Goal: Task Accomplishment & Management: Manage account settings

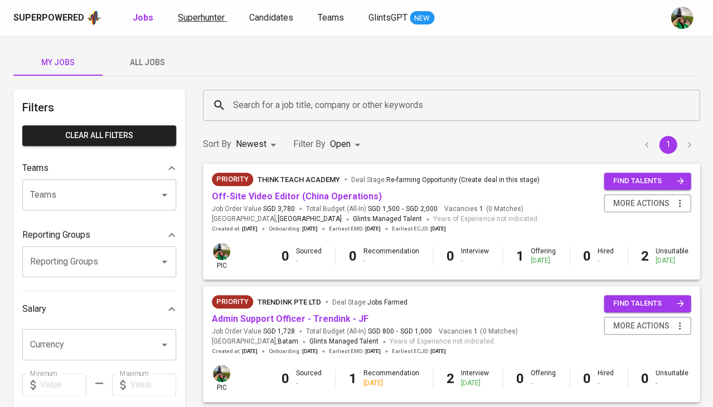
click at [206, 18] on span "Superhunter" at bounding box center [201, 17] width 47 height 11
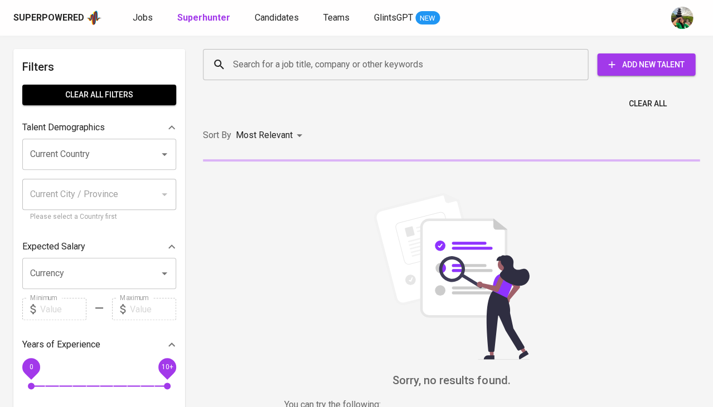
click at [267, 69] on input "Search for a job title, company or other keywords" at bounding box center [398, 64] width 336 height 21
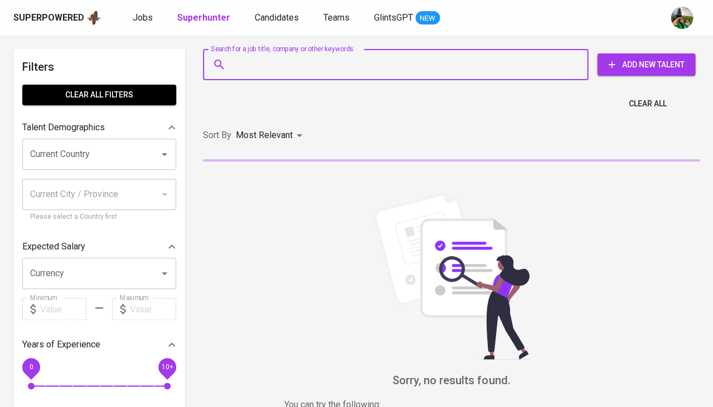
paste input "ronizeki83@gmail.com"
type input "ronizeki83@gmail.com"
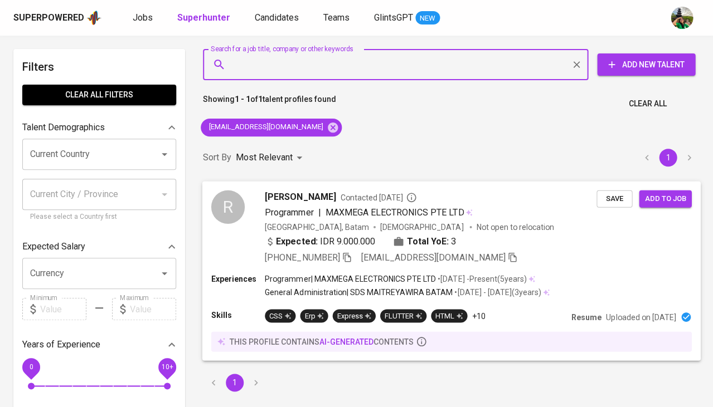
click at [624, 196] on span "Save" at bounding box center [614, 198] width 25 height 13
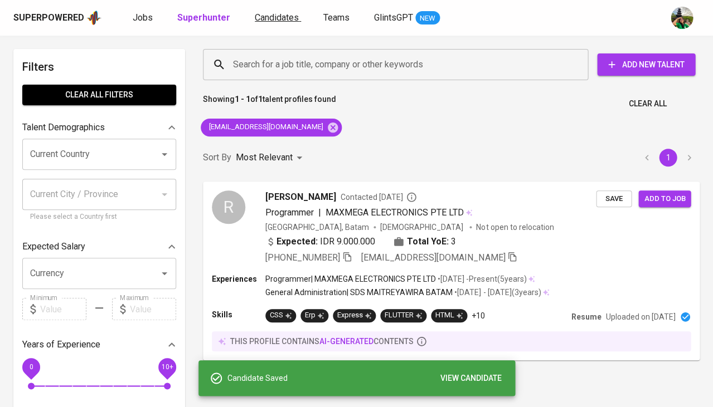
click at [272, 22] on span "Candidates" at bounding box center [277, 17] width 44 height 11
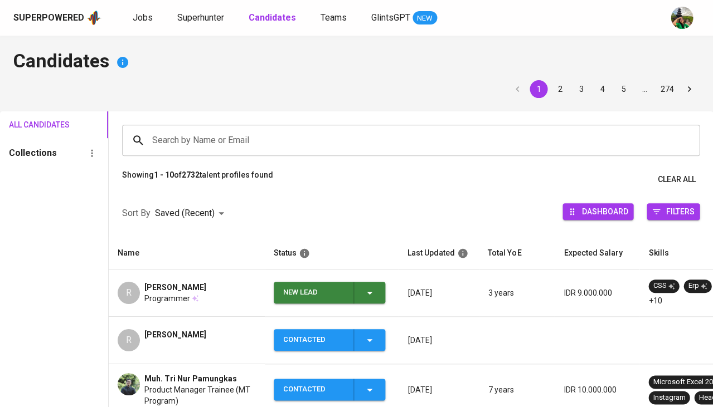
click at [372, 299] on div "New Lead" at bounding box center [329, 293] width 93 height 22
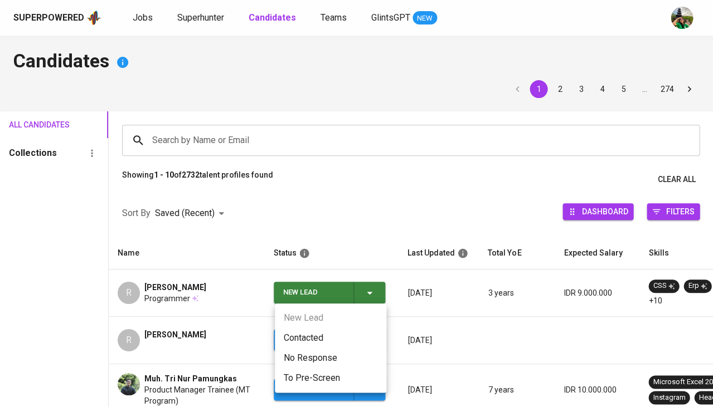
click at [310, 336] on li "Contacted" at bounding box center [330, 338] width 111 height 20
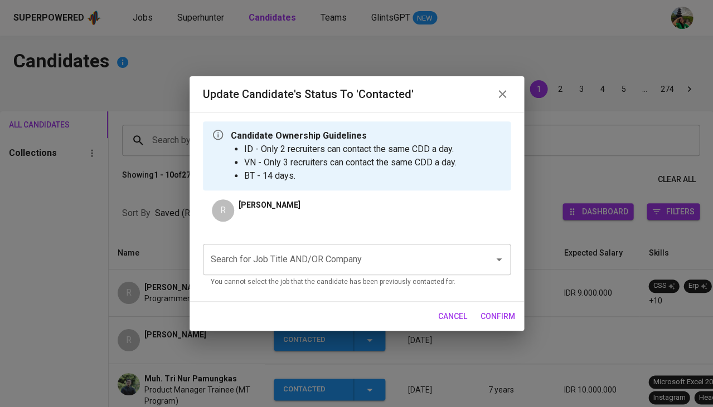
click at [316, 244] on div "Search for Job Title AND/OR Company" at bounding box center [357, 259] width 308 height 31
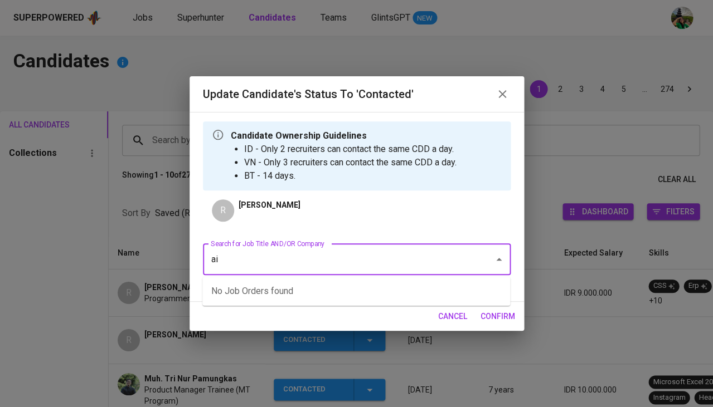
type input "aia"
click at [282, 292] on li "Vendor Contract Management (PT AIA FINANCIAL)" at bounding box center [356, 291] width 308 height 20
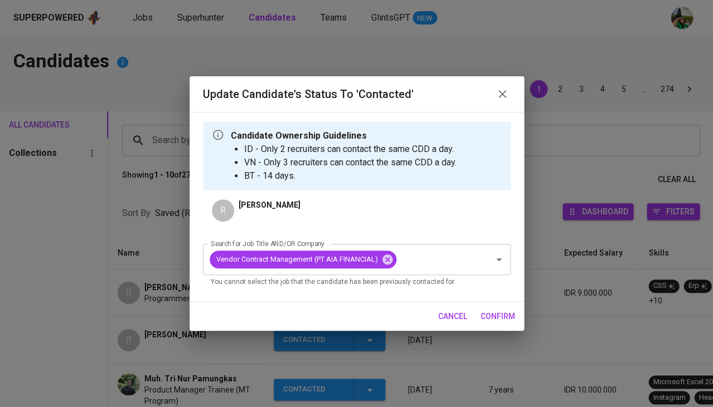
click at [500, 311] on span "confirm" at bounding box center [497, 317] width 35 height 14
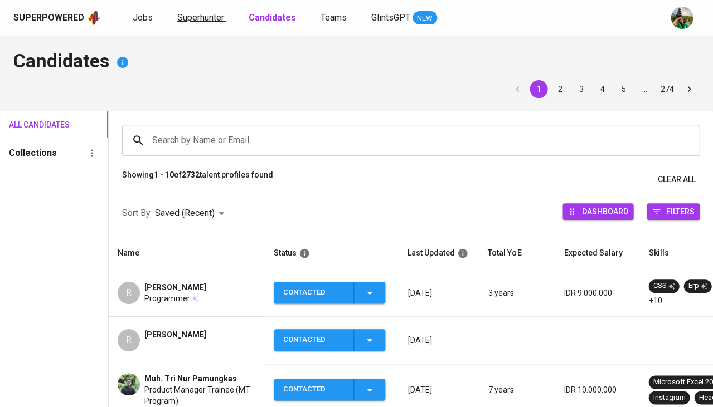
click at [215, 14] on span "Superhunter" at bounding box center [200, 17] width 47 height 11
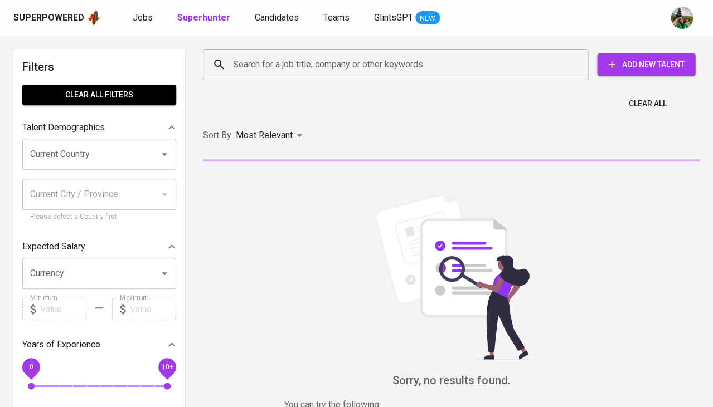
click at [244, 54] on input "Search for a job title, company or other keywords" at bounding box center [398, 64] width 336 height 21
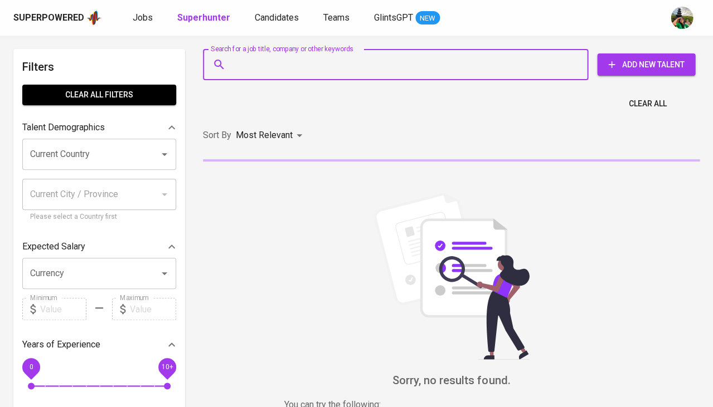
paste input "amdnabil2001@gmail.com"
type input "amdnabil2001@gmail.com"
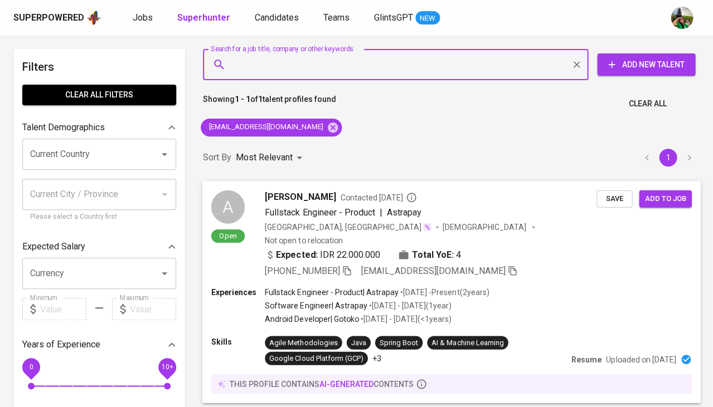
click at [614, 202] on span "Save" at bounding box center [614, 198] width 25 height 13
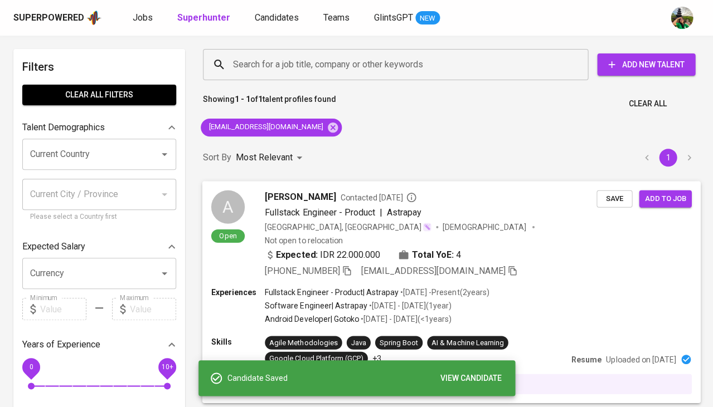
click at [297, 196] on span "Ahmad Nabil" at bounding box center [300, 196] width 71 height 13
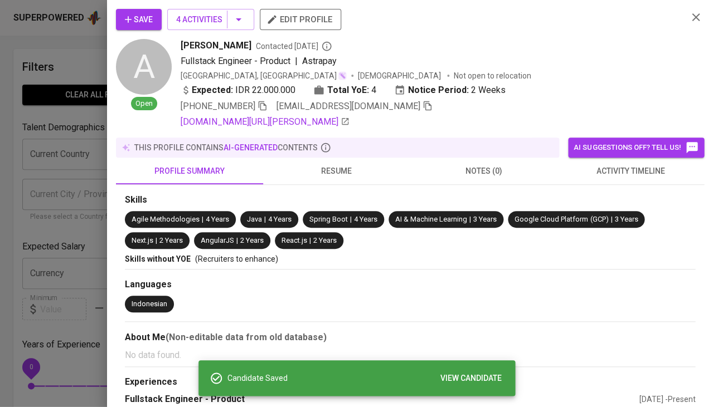
click at [666, 168] on span "activity timeline" at bounding box center [630, 171] width 134 height 14
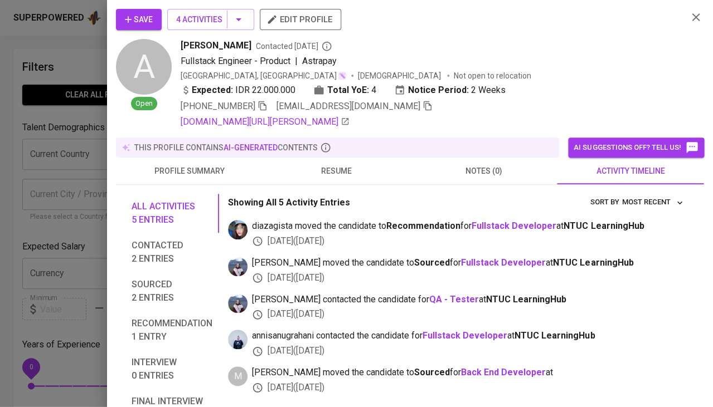
click at [515, 121] on div "linkedin.com/in/ahmad-nabil-4101ba169" at bounding box center [430, 121] width 498 height 13
click at [509, 116] on div "linkedin.com/in/ahmad-nabil-4101ba169" at bounding box center [430, 121] width 498 height 13
click at [700, 24] on div "Save 4 Activities edit profile A Open Ahmad Nabil Contacted 18 days ago Fullsta…" at bounding box center [410, 69] width 588 height 120
click at [698, 20] on icon "button" at bounding box center [695, 17] width 13 height 13
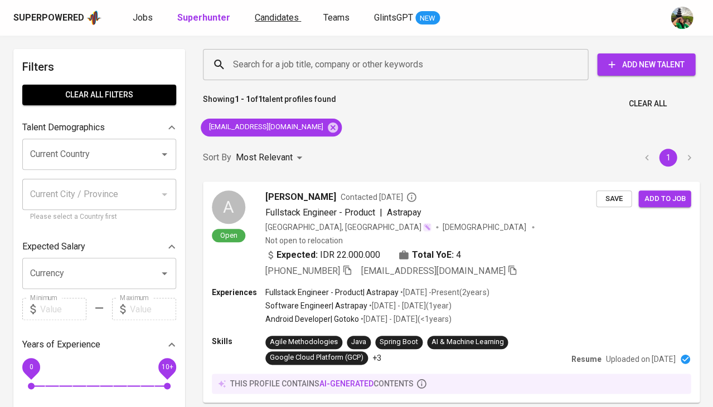
click at [275, 17] on span "Candidates" at bounding box center [277, 17] width 44 height 11
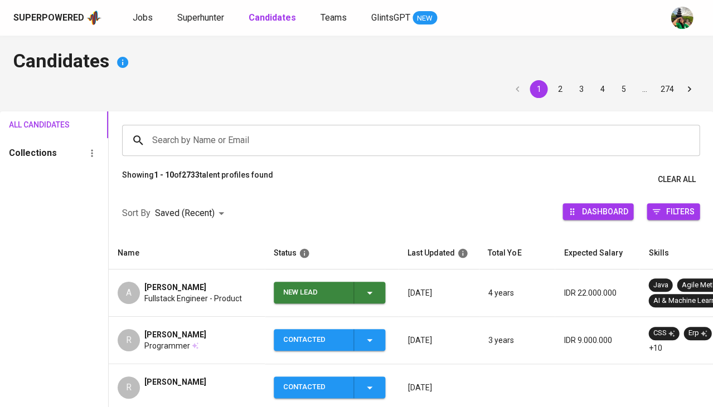
click at [234, 130] on input "Search by Name or Email" at bounding box center [413, 140] width 528 height 21
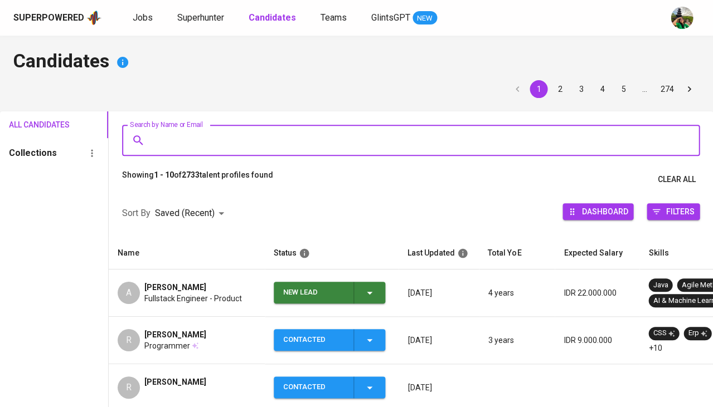
paste input "[EMAIL_ADDRESS][DOMAIN_NAME]"
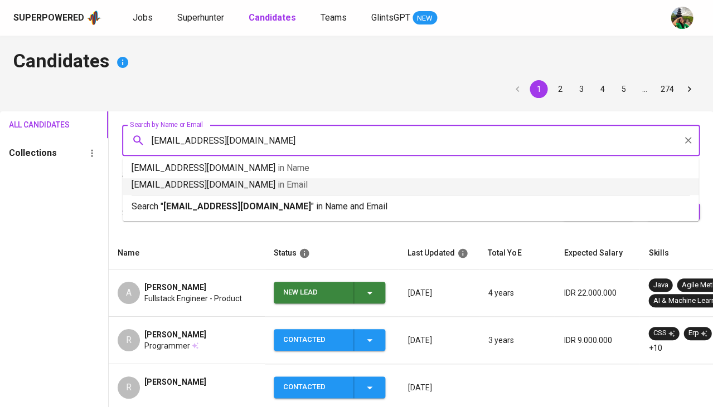
type input "[EMAIL_ADDRESS][DOMAIN_NAME]"
click at [362, 289] on div "New Lead" at bounding box center [329, 293] width 93 height 22
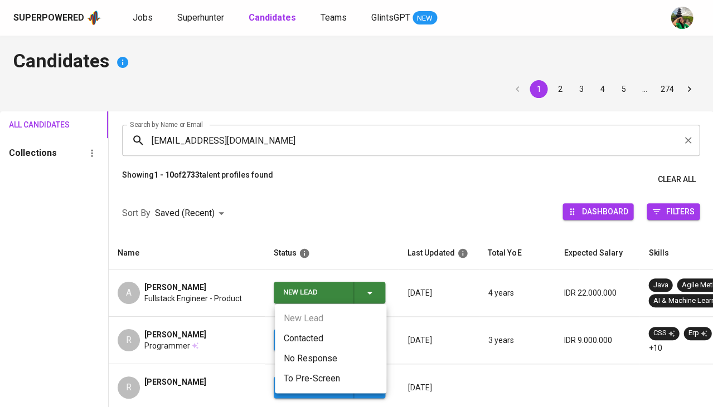
click at [305, 332] on li "Contacted" at bounding box center [330, 339] width 111 height 20
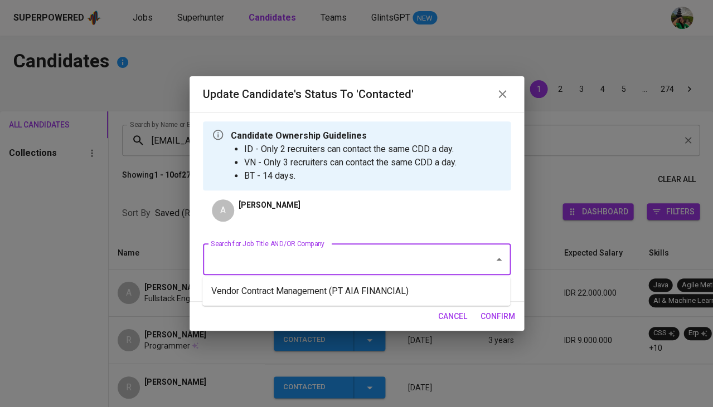
click at [308, 250] on input "Search for Job Title AND/OR Company" at bounding box center [341, 259] width 266 height 21
click at [280, 289] on li "Vendor Contract Management (PT AIA FINANCIAL)" at bounding box center [356, 291] width 308 height 20
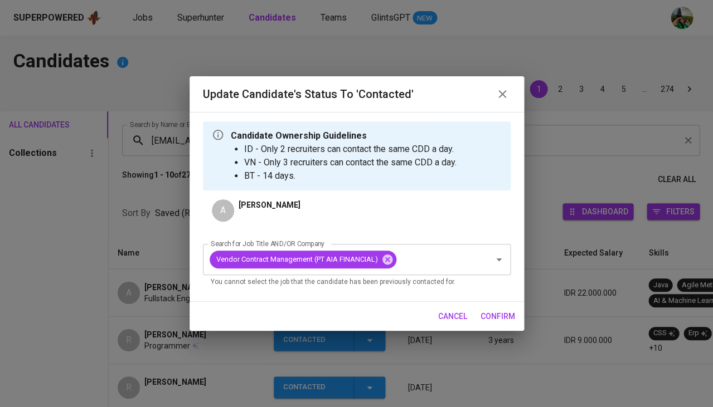
click at [496, 315] on span "confirm" at bounding box center [497, 317] width 35 height 14
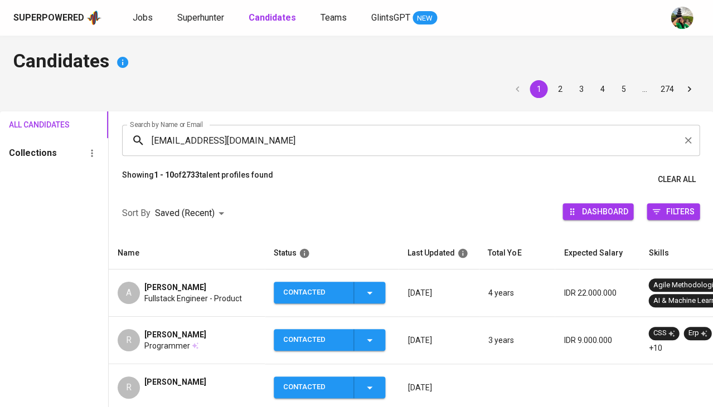
click at [194, 285] on div "[PERSON_NAME]" at bounding box center [193, 287] width 98 height 11
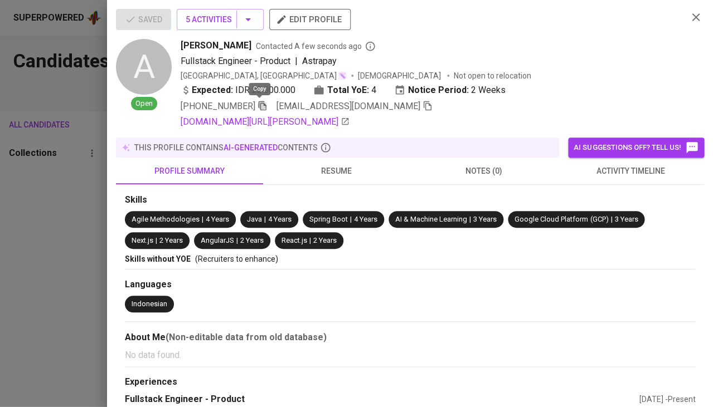
click at [259, 105] on icon "button" at bounding box center [262, 106] width 10 height 10
click at [35, 251] on div at bounding box center [356, 203] width 713 height 407
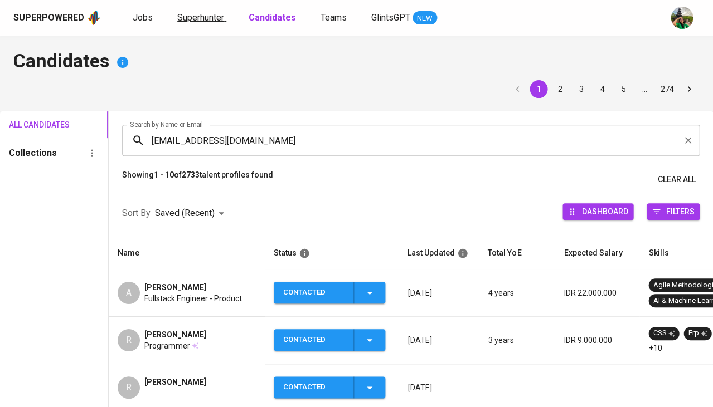
click at [202, 20] on span "Superhunter" at bounding box center [200, 17] width 47 height 11
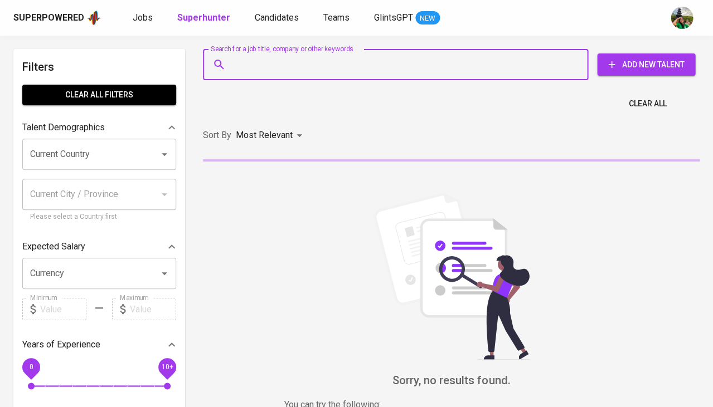
click at [260, 65] on input "Search for a job title, company or other keywords" at bounding box center [398, 64] width 336 height 21
paste input "[EMAIL_ADDRESS][DOMAIN_NAME]"
type input "[EMAIL_ADDRESS][DOMAIN_NAME]"
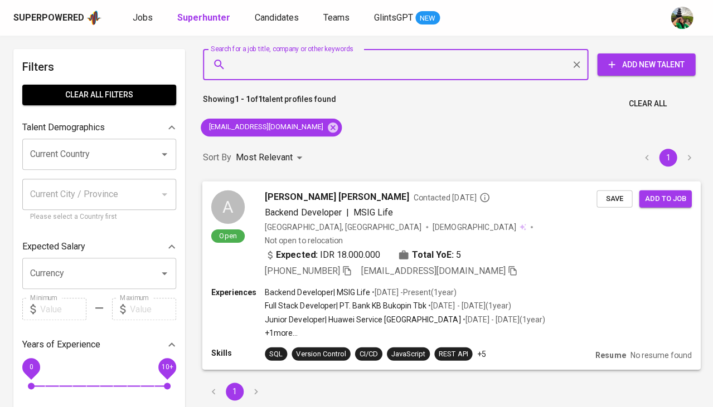
click at [613, 197] on span "Save" at bounding box center [614, 198] width 25 height 13
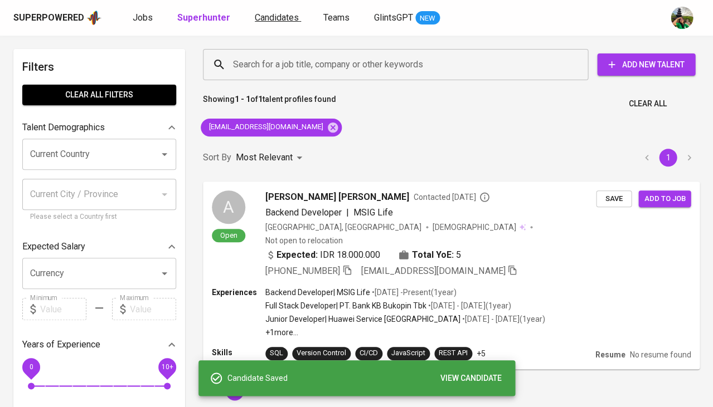
click at [281, 22] on link "Candidates" at bounding box center [278, 18] width 46 height 14
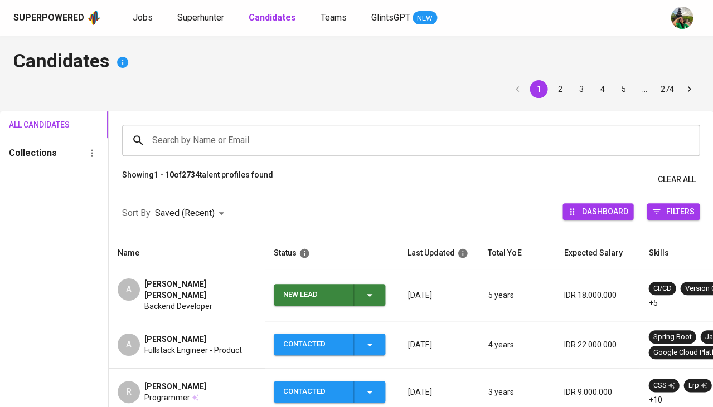
click at [156, 301] on span "Backend Developer" at bounding box center [178, 306] width 68 height 11
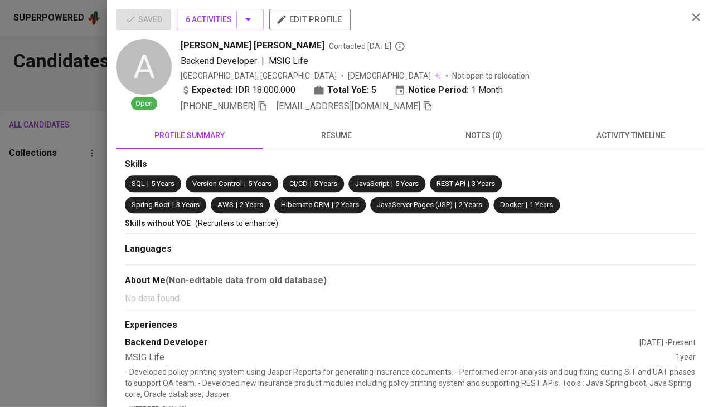
click at [642, 130] on span "activity timeline" at bounding box center [630, 136] width 134 height 14
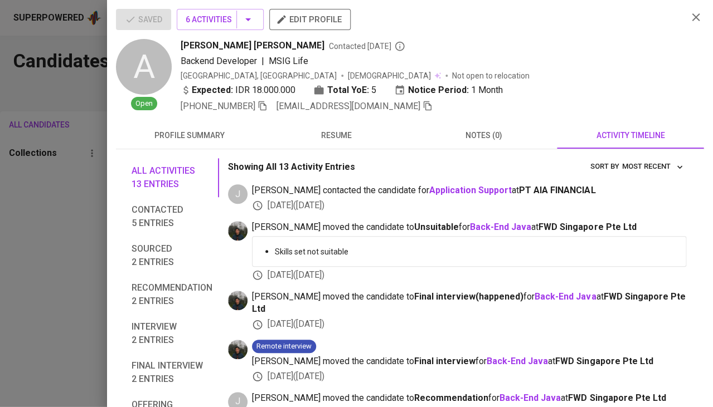
click at [47, 239] on div at bounding box center [356, 203] width 713 height 407
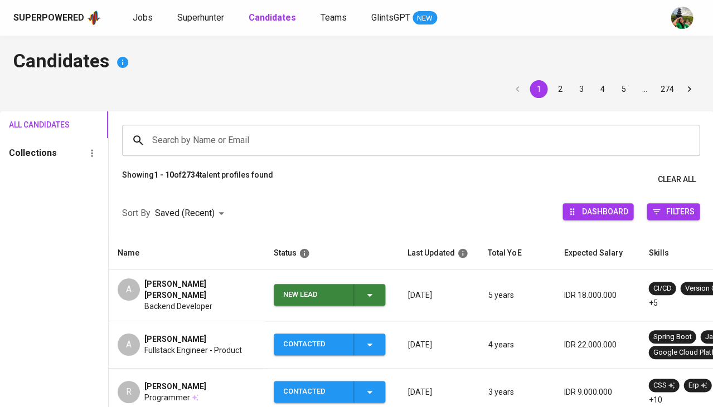
click at [371, 301] on div "New Lead" at bounding box center [329, 295] width 93 height 22
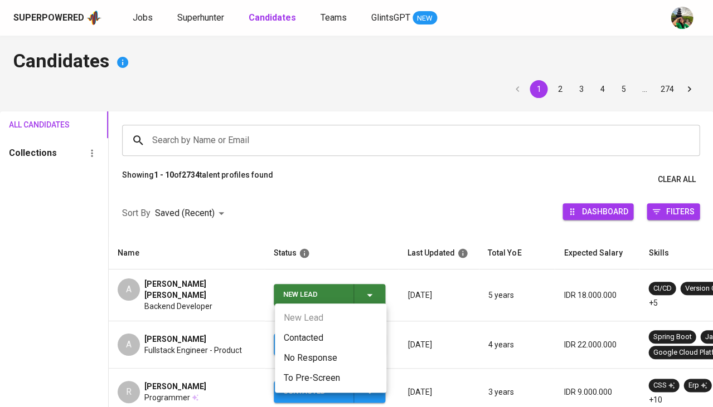
click at [316, 337] on li "Contacted" at bounding box center [330, 338] width 111 height 20
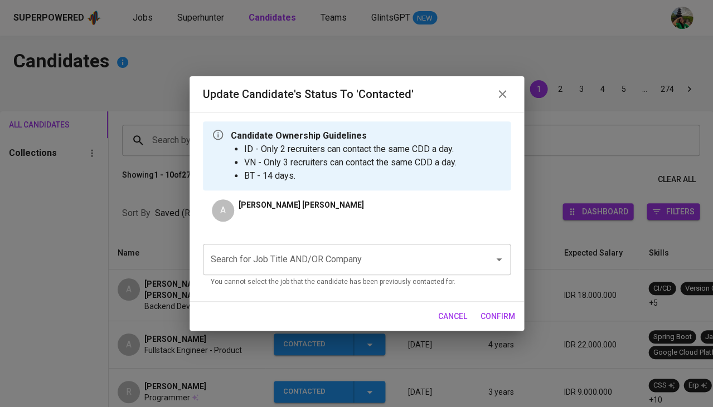
click at [304, 258] on input "Search for Job Title AND/OR Company" at bounding box center [341, 259] width 266 height 21
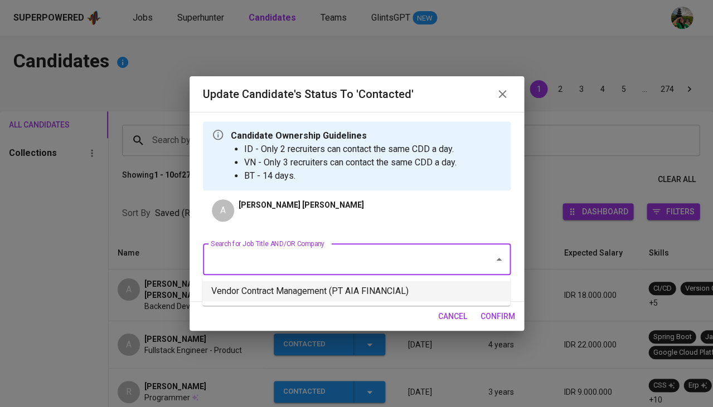
click at [281, 287] on li "Vendor Contract Management (PT AIA FINANCIAL)" at bounding box center [356, 291] width 308 height 20
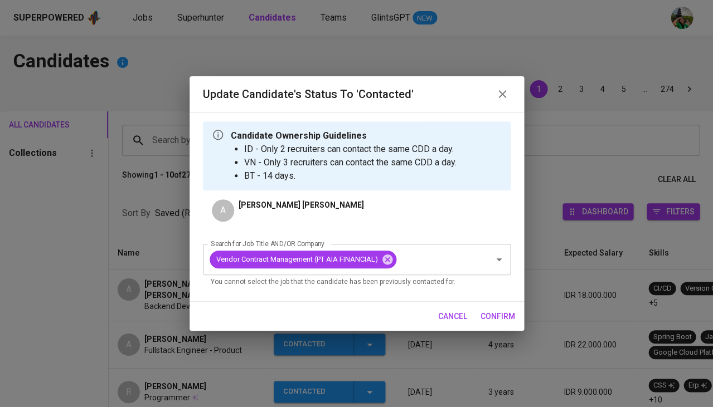
click at [508, 323] on button "confirm" at bounding box center [497, 316] width 43 height 21
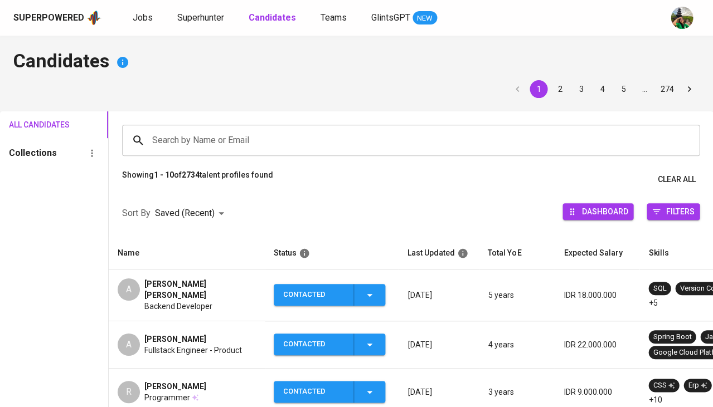
click at [192, 272] on td "A Alfi Alhuzwiri Syam Backend Developer" at bounding box center [187, 296] width 156 height 52
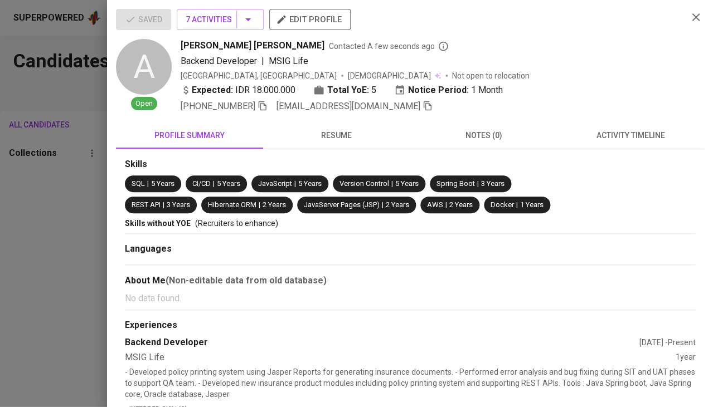
click at [0, 301] on div at bounding box center [356, 203] width 713 height 407
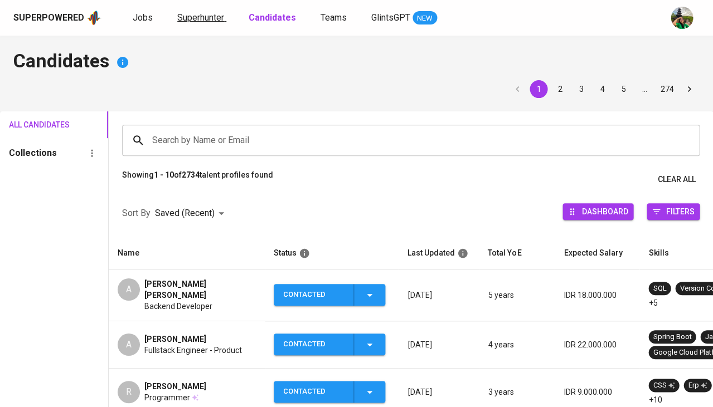
click at [204, 22] on link "Superhunter" at bounding box center [201, 18] width 49 height 14
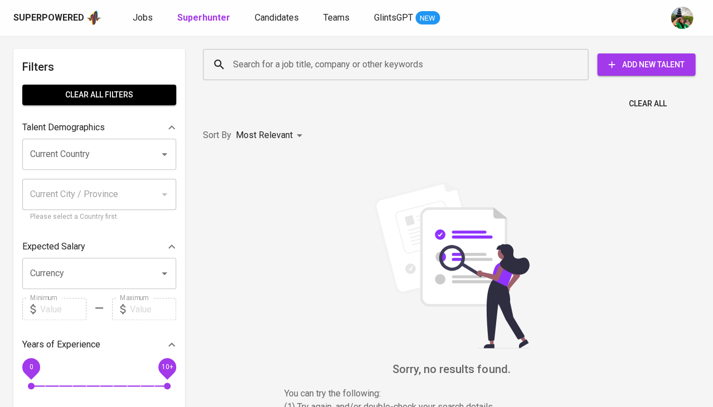
click at [245, 62] on input "Search for a job title, company or other keywords" at bounding box center [398, 64] width 336 height 21
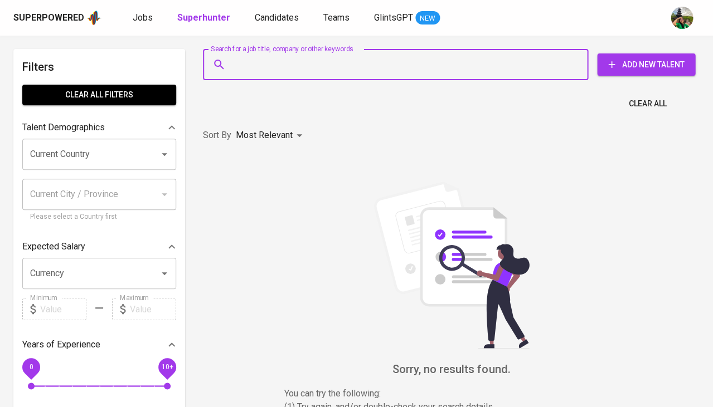
paste input "jones.timotius@gmail.com"
type input "jones.timotius@gmail.com"
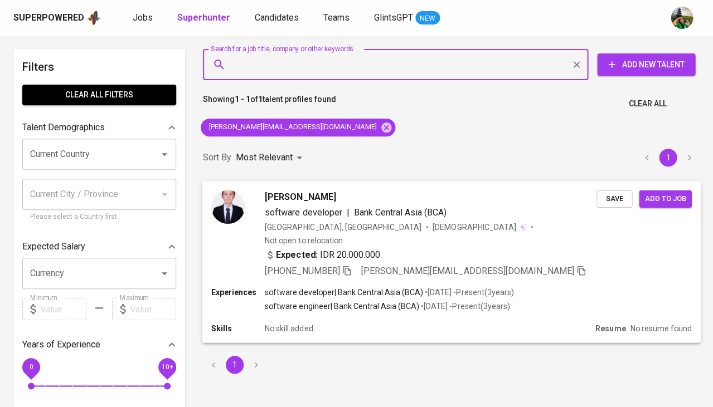
click at [616, 197] on span "Save" at bounding box center [614, 198] width 25 height 13
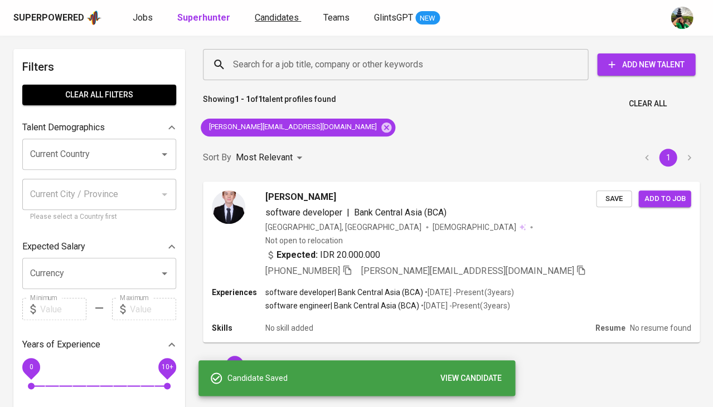
click at [282, 17] on span "Candidates" at bounding box center [277, 17] width 44 height 11
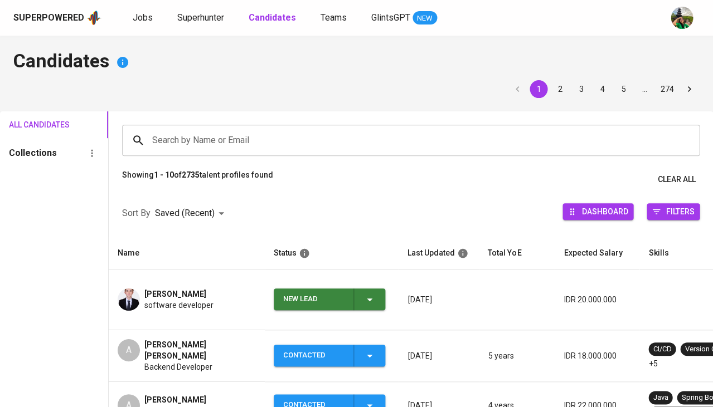
click at [364, 297] on div "New Lead" at bounding box center [329, 300] width 93 height 22
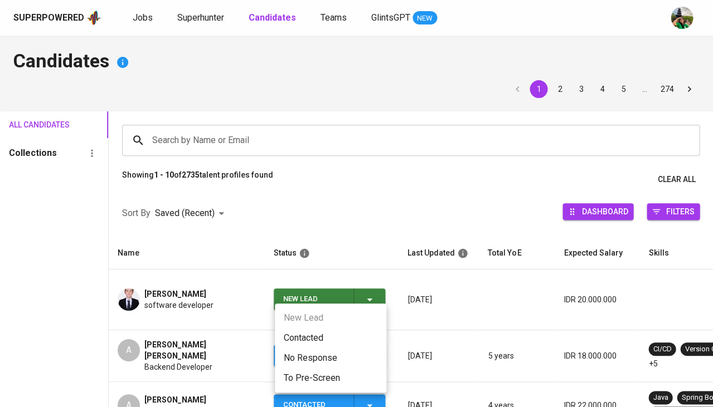
click at [301, 338] on li "Contacted" at bounding box center [330, 338] width 111 height 20
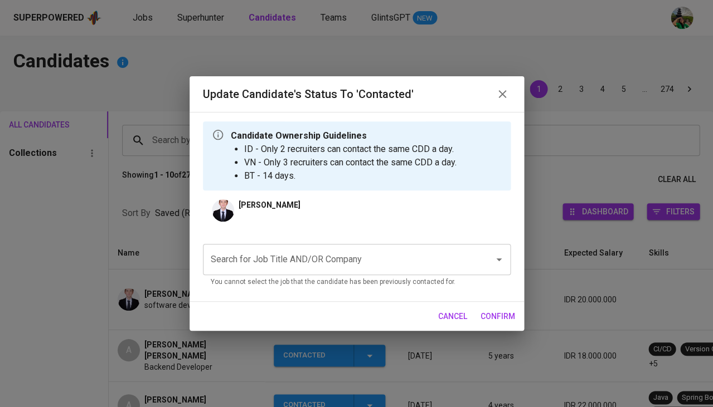
click at [334, 257] on input "Search for Job Title AND/OR Company" at bounding box center [341, 259] width 266 height 21
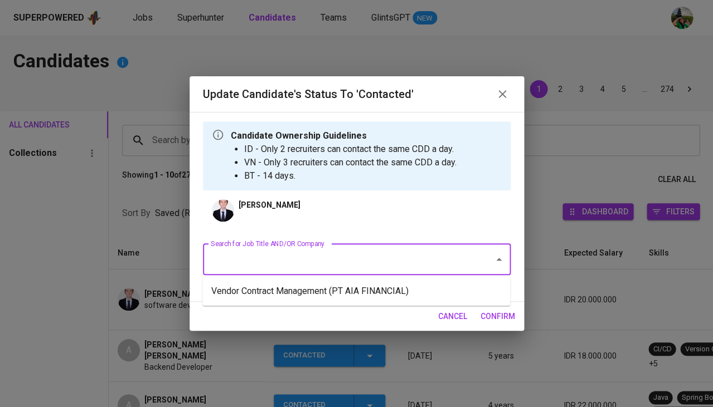
click at [311, 281] on li "Vendor Contract Management (PT AIA FINANCIAL)" at bounding box center [356, 291] width 308 height 20
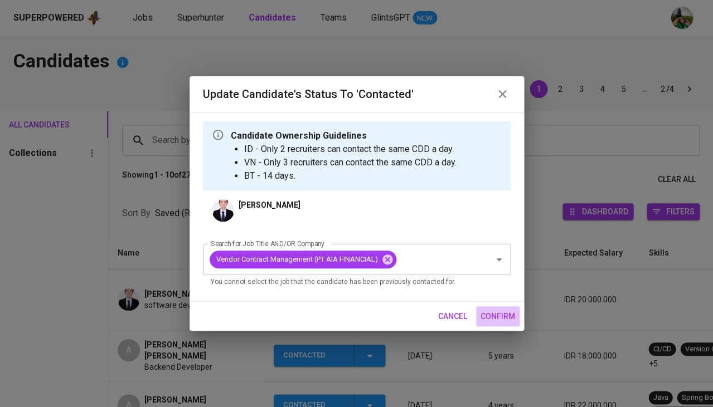
click at [501, 311] on span "confirm" at bounding box center [497, 317] width 35 height 14
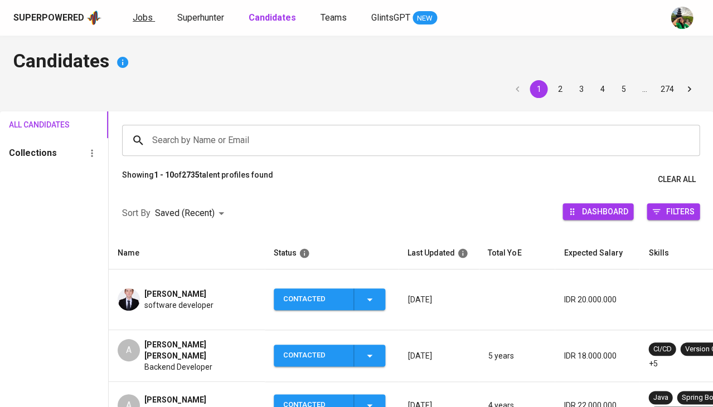
click at [142, 15] on span "Jobs" at bounding box center [143, 17] width 20 height 11
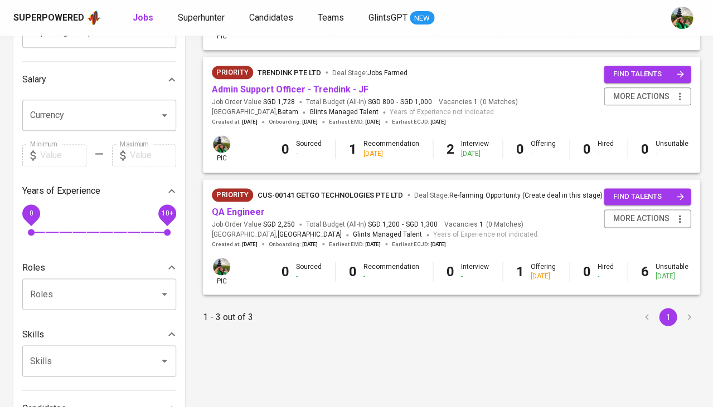
scroll to position [193, 0]
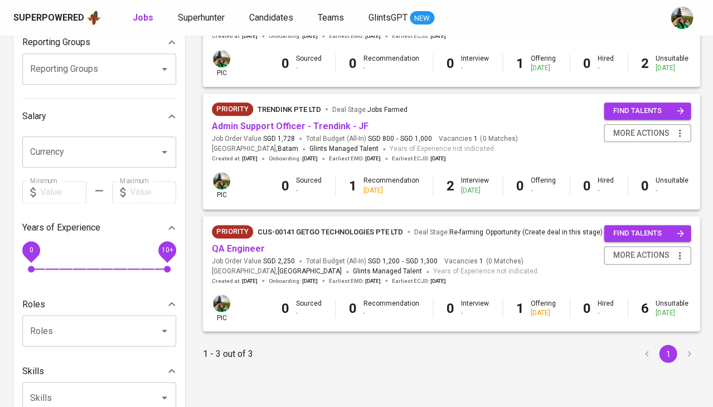
click at [237, 237] on div "Priority CUS-00141 GetGo Technologies Pte Ltd Deal Stage : Re-farming Opportuni…" at bounding box center [407, 234] width 390 height 18
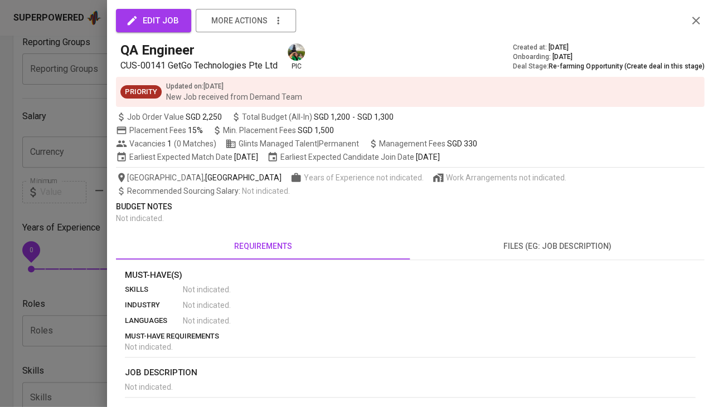
click at [694, 20] on icon "button" at bounding box center [695, 20] width 13 height 13
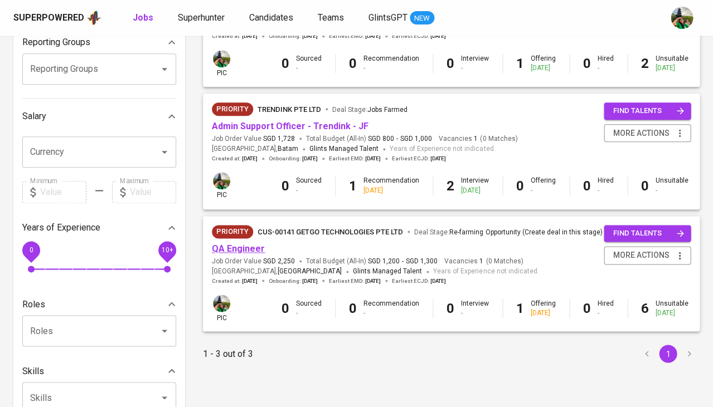
click at [241, 243] on link "QA Engineer" at bounding box center [238, 248] width 53 height 11
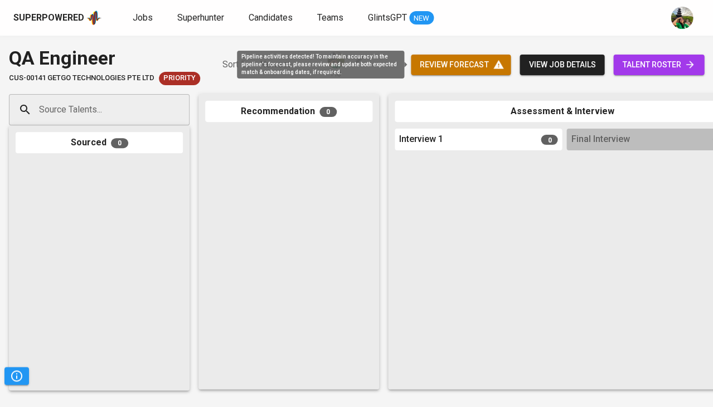
click at [456, 63] on span "review forecast" at bounding box center [461, 65] width 82 height 14
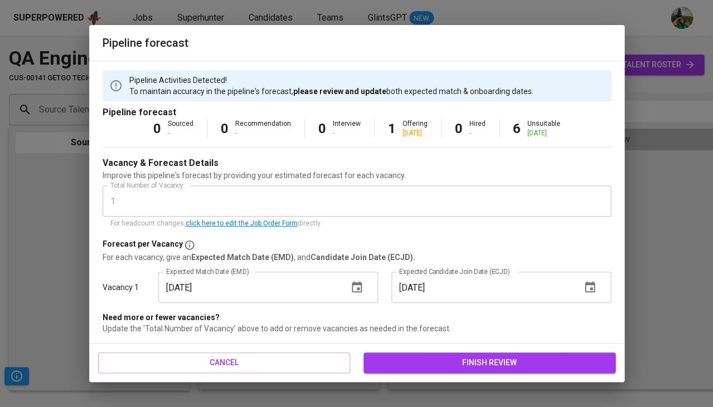
click at [412, 356] on span "finish review" at bounding box center [489, 363] width 234 height 14
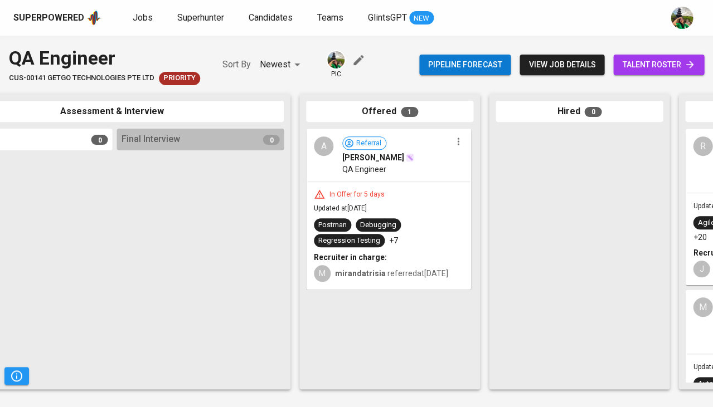
scroll to position [0, 476]
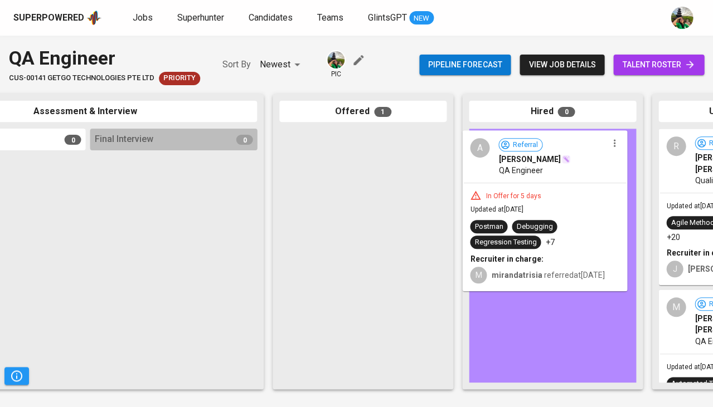
drag, startPoint x: 338, startPoint y: 242, endPoint x: 533, endPoint y: 234, distance: 195.2
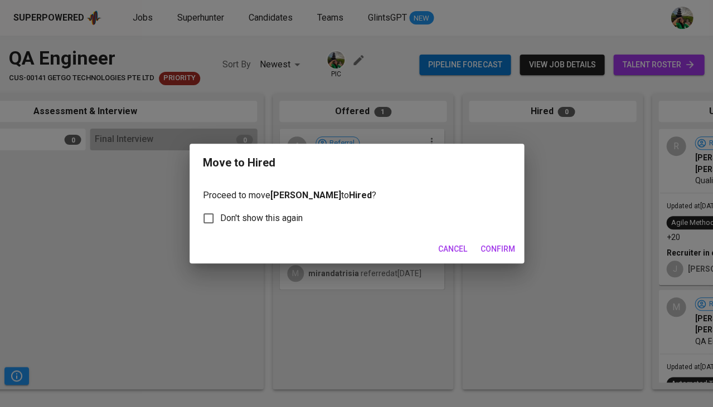
click at [501, 246] on span "Confirm" at bounding box center [497, 249] width 35 height 14
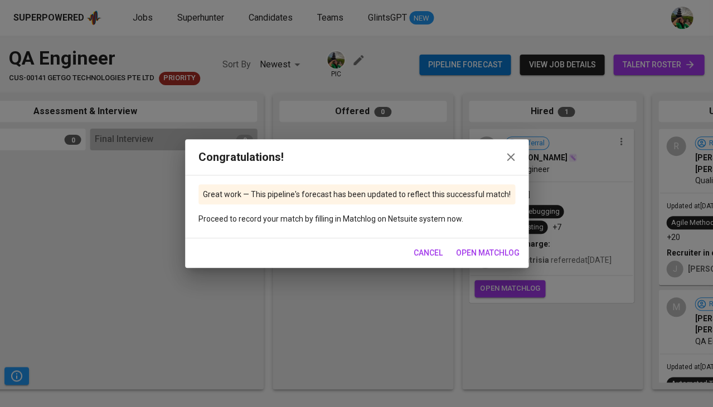
click at [415, 252] on span "Cancel" at bounding box center [427, 253] width 29 height 14
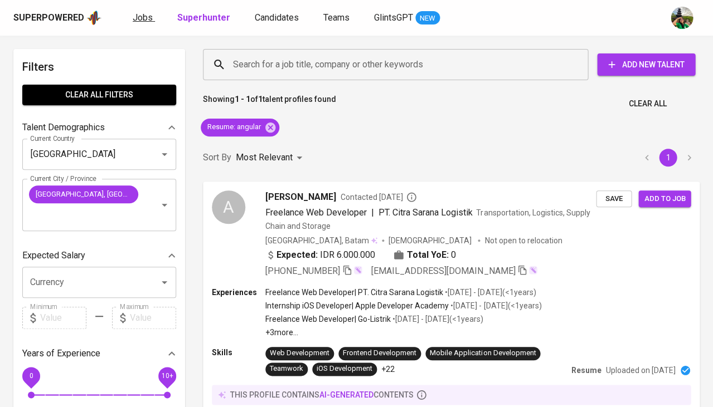
click at [148, 13] on span "Jobs" at bounding box center [143, 17] width 20 height 11
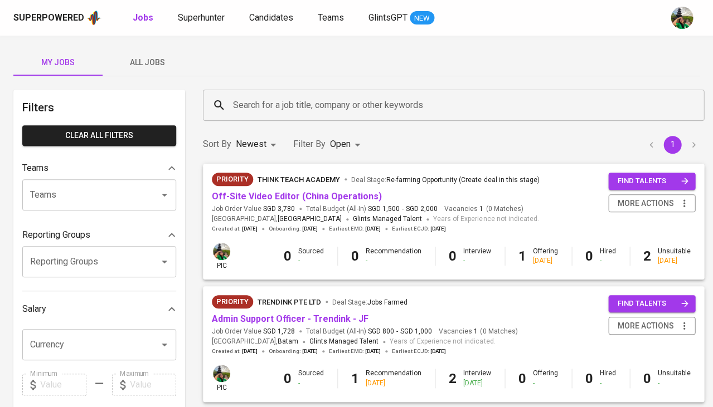
click at [152, 61] on span "All Jobs" at bounding box center [147, 63] width 76 height 14
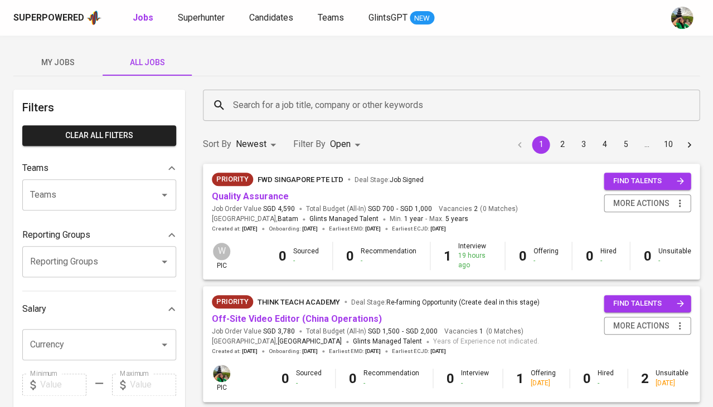
click at [245, 90] on div "Search for a job title, company or other keywords" at bounding box center [451, 105] width 496 height 31
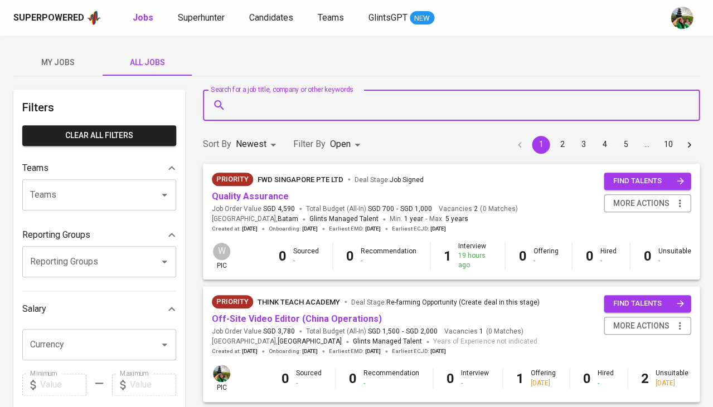
type input "H"
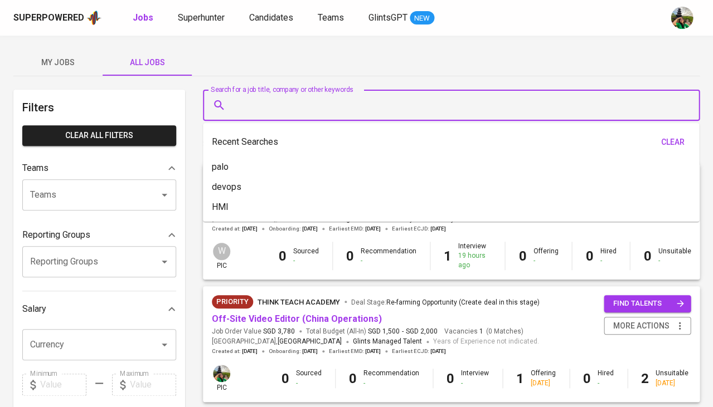
click at [87, 194] on input "Teams" at bounding box center [83, 194] width 113 height 21
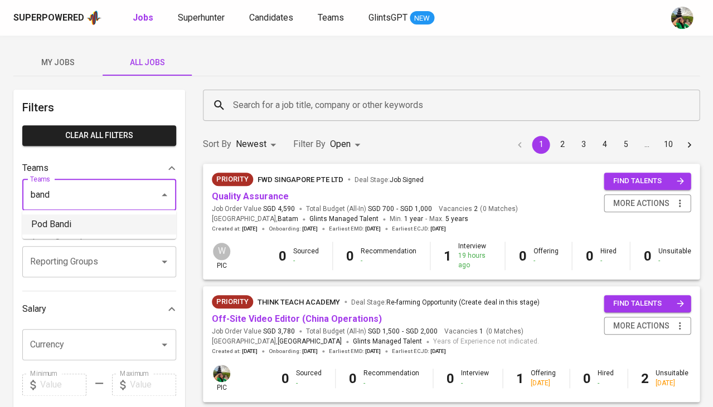
click at [76, 227] on li "Pod Bandi" at bounding box center [99, 225] width 154 height 20
type input "band"
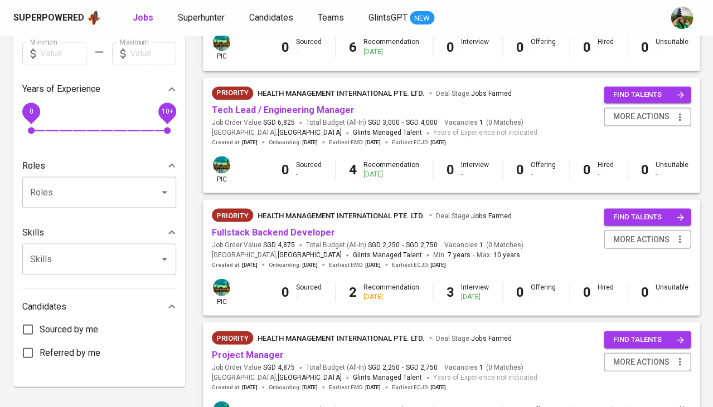
scroll to position [325, 0]
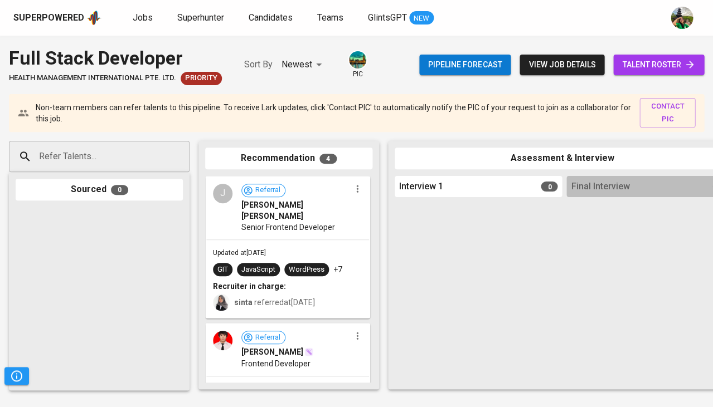
click at [647, 66] on span "talent roster" at bounding box center [658, 65] width 73 height 14
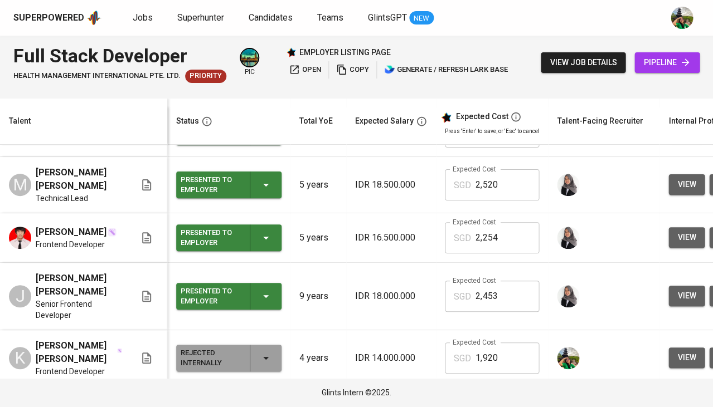
scroll to position [37, 0]
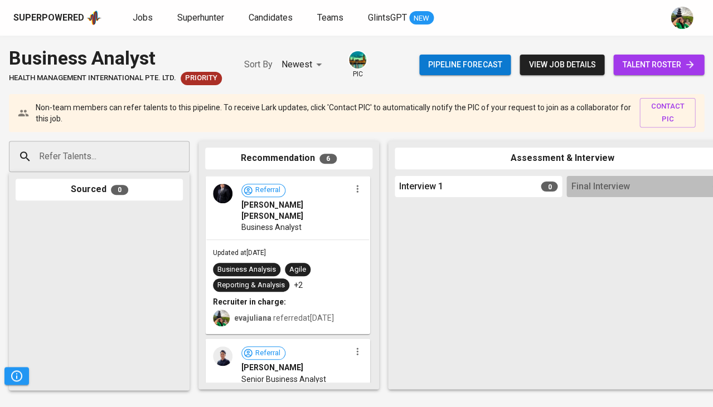
click at [637, 63] on span "talent roster" at bounding box center [658, 65] width 73 height 14
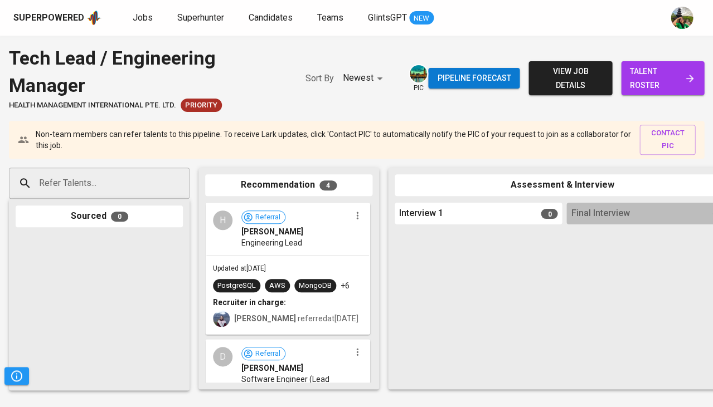
click at [650, 82] on span "talent roster" at bounding box center [662, 78] width 65 height 27
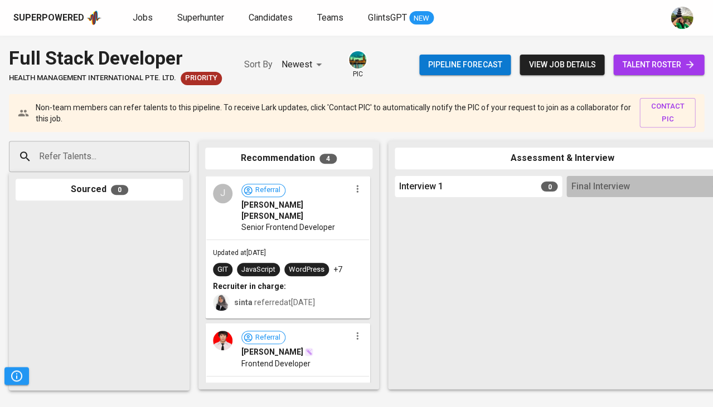
click at [656, 71] on link "talent roster" at bounding box center [658, 65] width 91 height 21
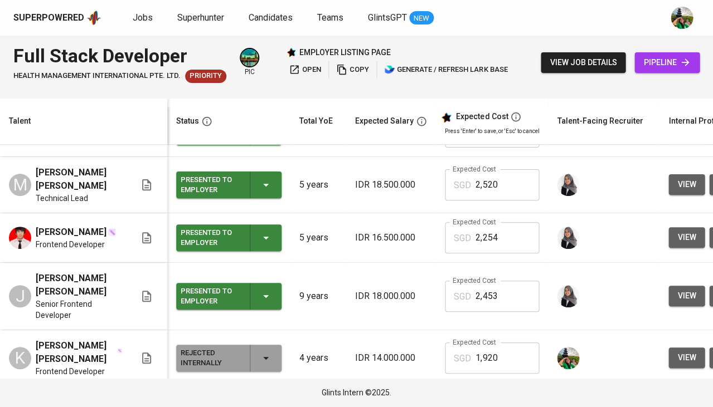
scroll to position [37, 0]
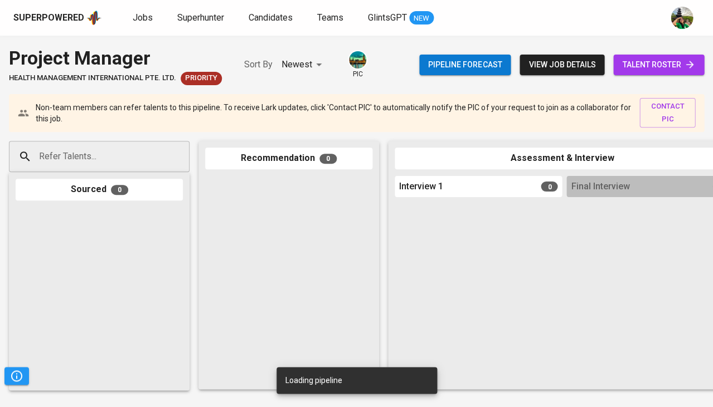
click at [660, 61] on span "talent roster" at bounding box center [658, 65] width 73 height 14
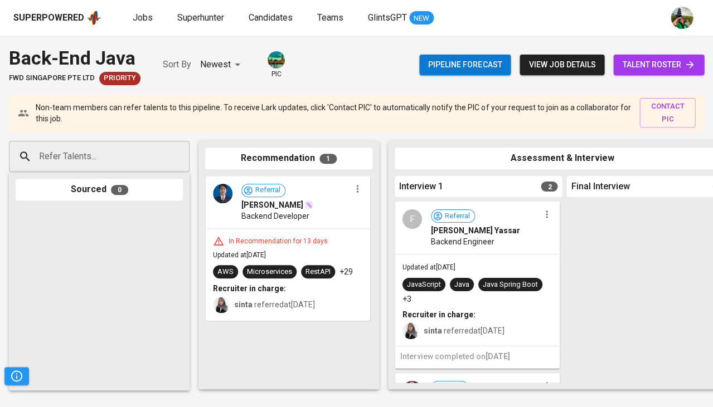
click at [662, 70] on span "talent roster" at bounding box center [658, 65] width 73 height 14
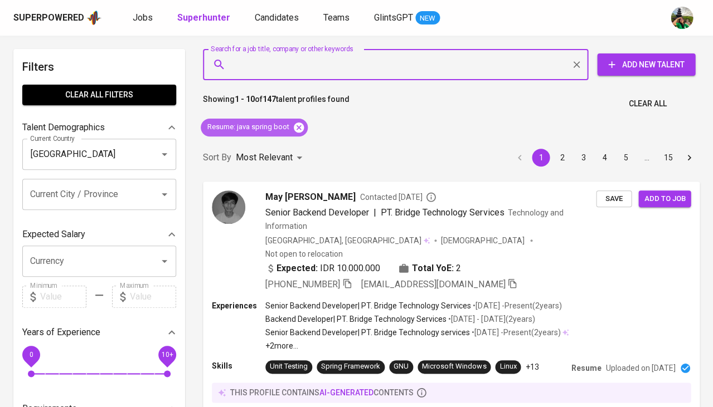
click at [297, 128] on icon at bounding box center [299, 127] width 12 height 12
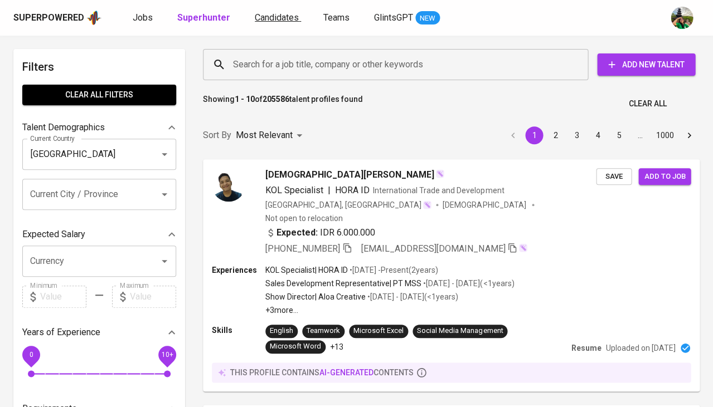
click at [279, 14] on span "Candidates" at bounding box center [277, 17] width 44 height 11
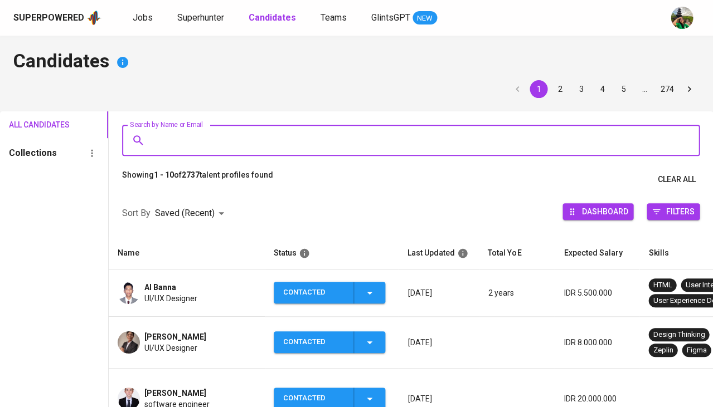
click at [201, 147] on input "Search by Name or Email" at bounding box center [413, 140] width 528 height 21
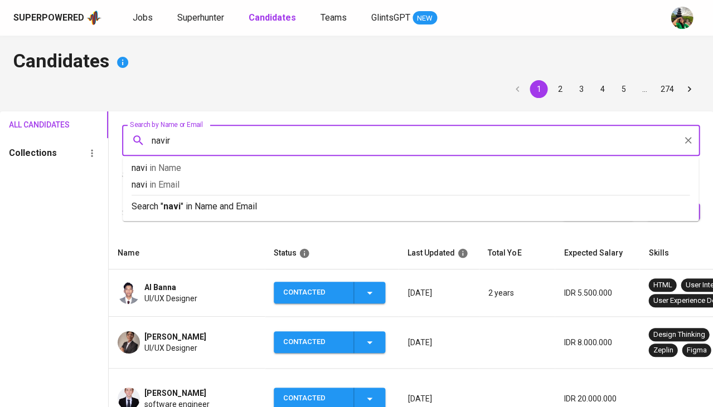
type input "naviri"
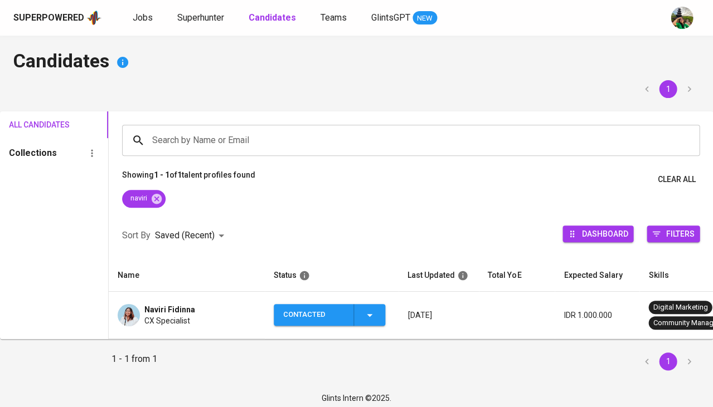
click at [178, 315] on span "CX Specialist" at bounding box center [167, 320] width 46 height 11
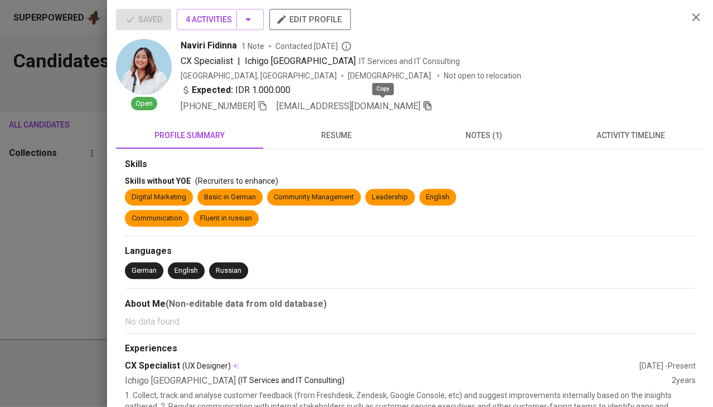
click at [423, 103] on icon "button" at bounding box center [427, 105] width 8 height 9
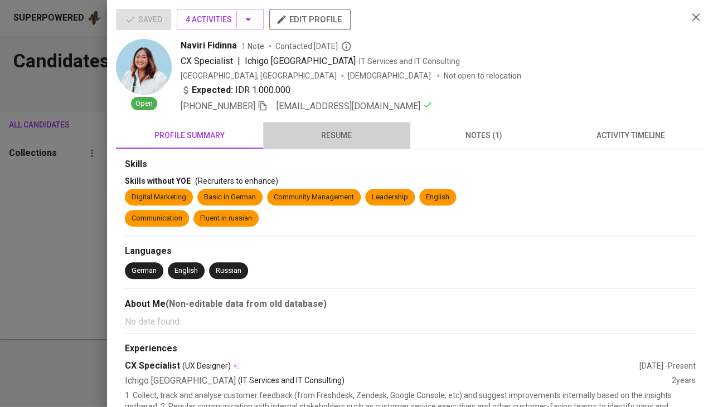
click at [340, 139] on span "resume" at bounding box center [337, 136] width 134 height 14
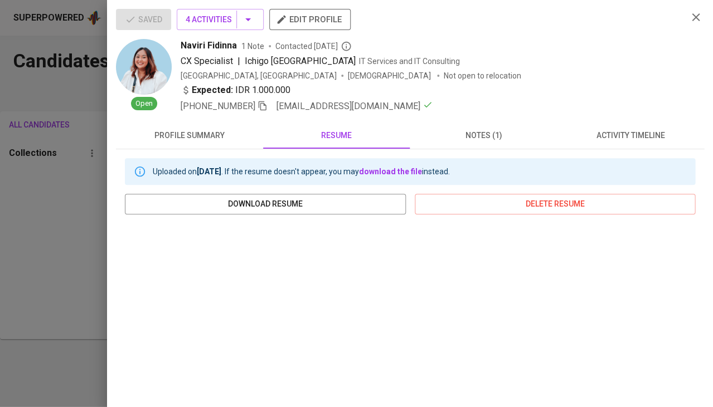
scroll to position [88, 0]
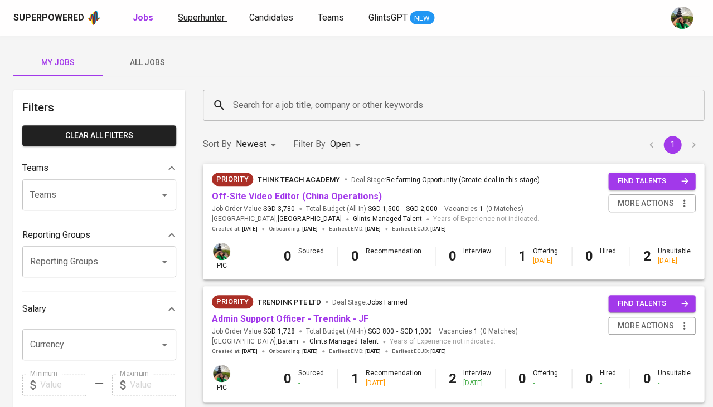
click at [204, 17] on span "Superhunter" at bounding box center [201, 17] width 47 height 11
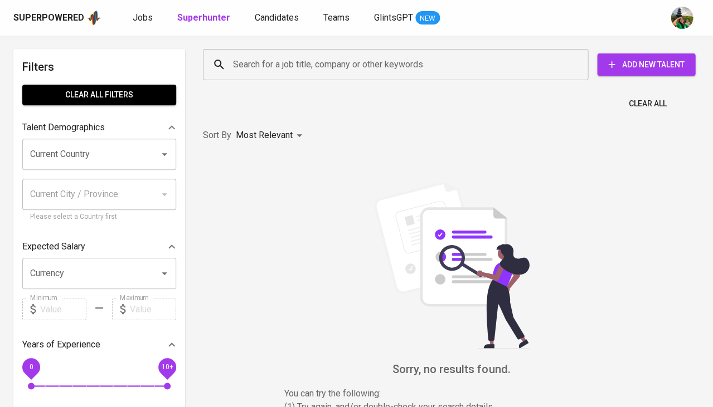
click at [277, 74] on input "Search for a job title, company or other keywords" at bounding box center [398, 64] width 336 height 21
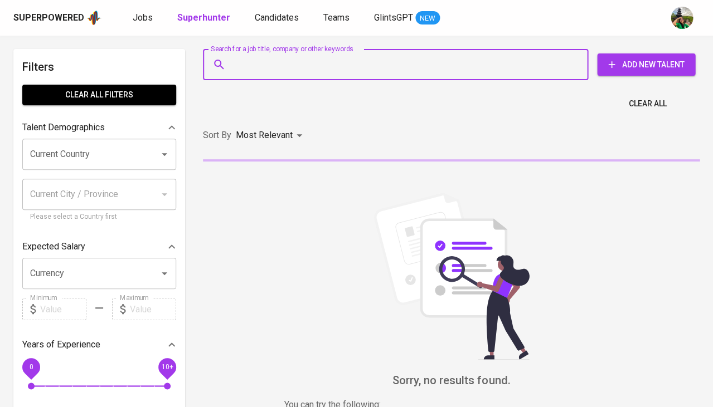
paste input "[EMAIL_ADDRESS][DOMAIN_NAME]"
type input "[EMAIL_ADDRESS][DOMAIN_NAME]"
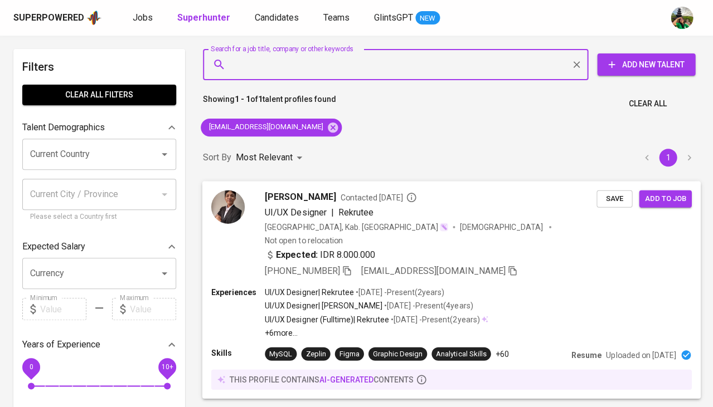
click at [618, 202] on span "Save" at bounding box center [614, 198] width 25 height 13
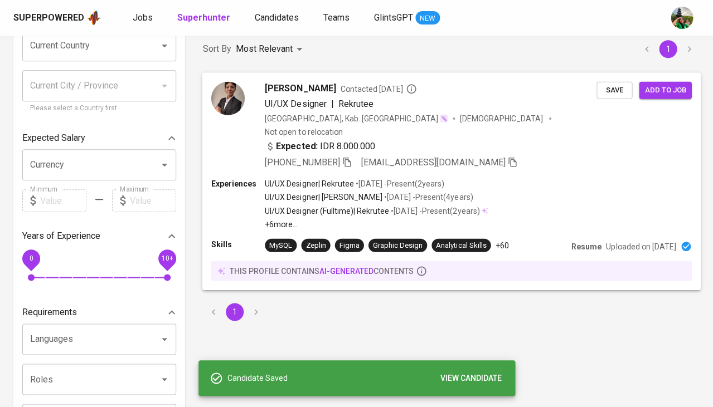
scroll to position [115, 0]
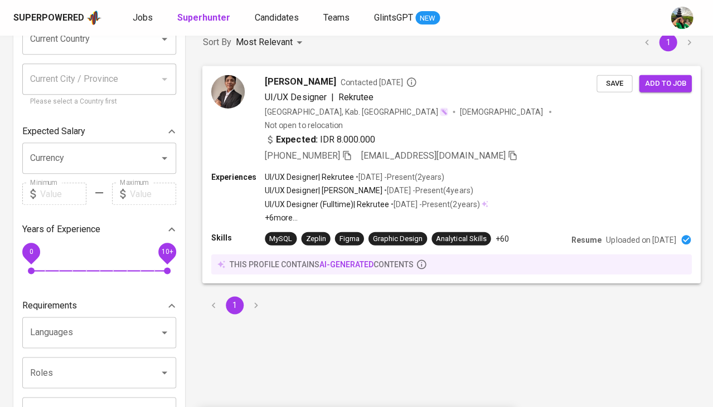
click at [286, 76] on span "[PERSON_NAME]" at bounding box center [300, 81] width 71 height 13
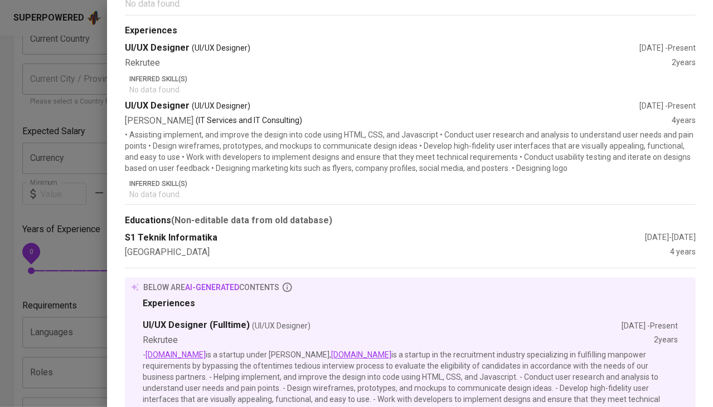
scroll to position [0, 0]
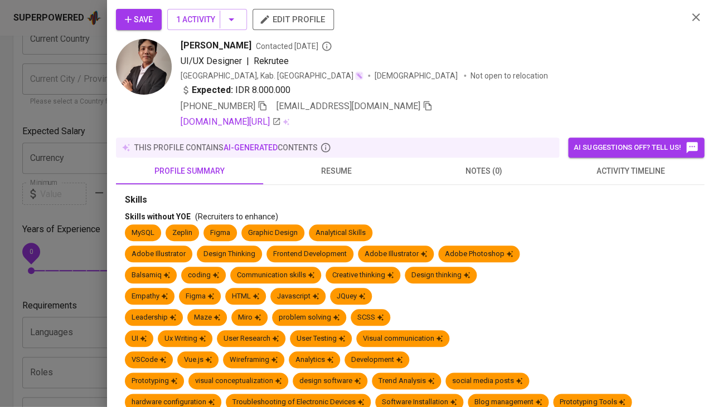
click at [269, 105] on div "+62 821-2169-7108 gunturalharits28@gmail.com" at bounding box center [307, 106] width 252 height 13
click at [264, 105] on icon "button" at bounding box center [262, 106] width 10 height 10
click at [2, 199] on div at bounding box center [356, 203] width 713 height 407
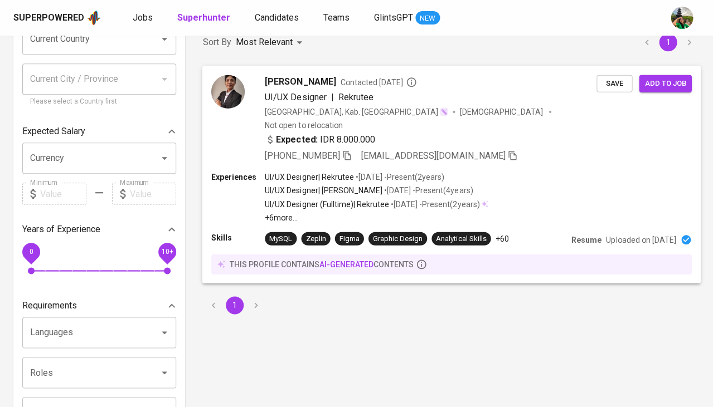
click at [622, 81] on span "Save" at bounding box center [614, 83] width 25 height 13
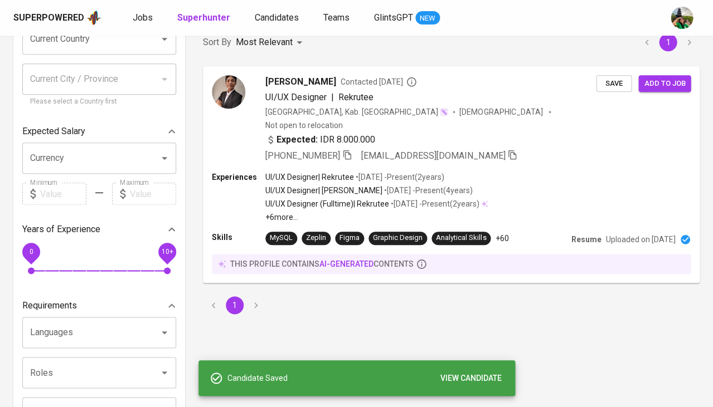
click at [153, 17] on div "Jobs Superhunter Candidates Teams GlintsGPT NEW" at bounding box center [286, 18] width 307 height 14
click at [141, 17] on span "Jobs" at bounding box center [143, 17] width 20 height 11
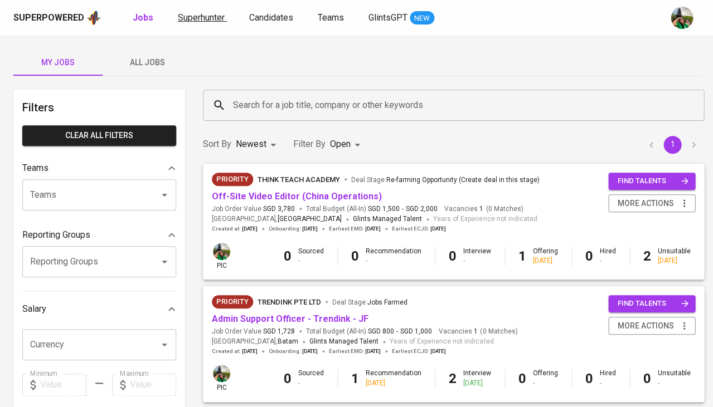
click at [220, 19] on span "Superhunter" at bounding box center [201, 17] width 47 height 11
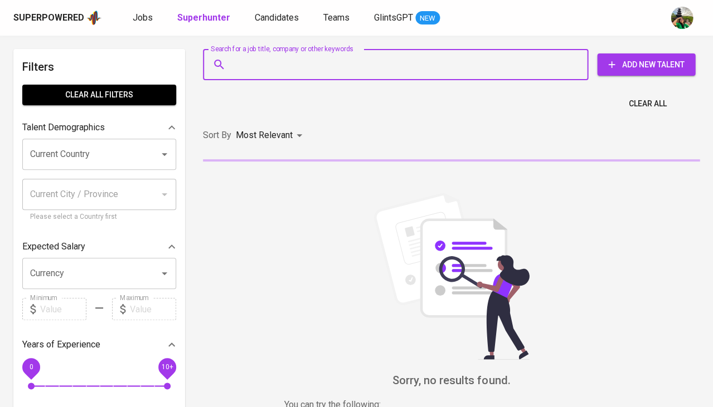
click at [264, 59] on input "Search for a job title, company or other keywords" at bounding box center [398, 64] width 336 height 21
paste input "[EMAIL_ADDRESS][DOMAIN_NAME]"
type input "[EMAIL_ADDRESS][DOMAIN_NAME]"
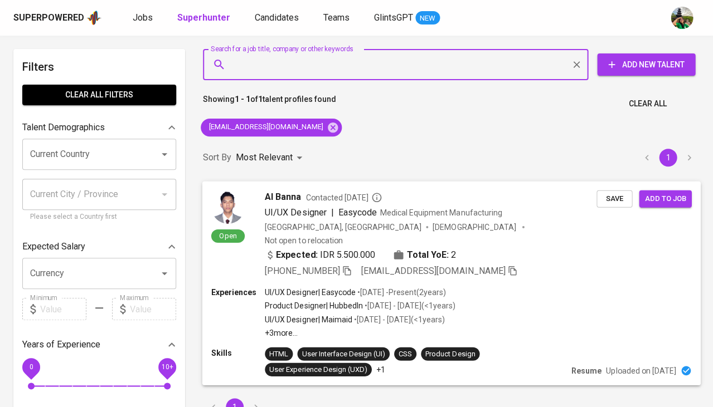
click at [620, 200] on span "Save" at bounding box center [614, 198] width 25 height 13
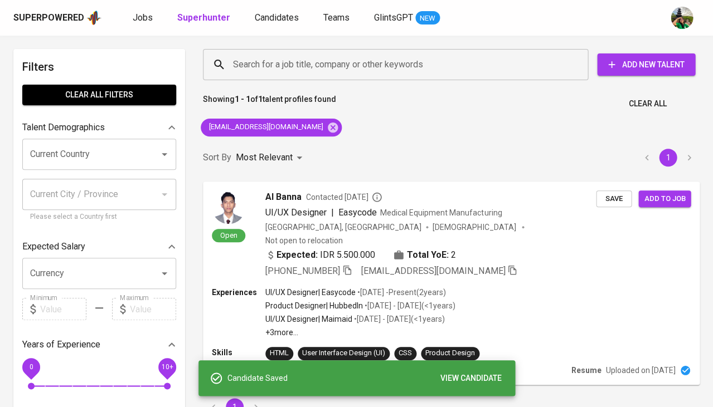
click at [269, 27] on div "Superpowered Jobs Superhunter Candidates Teams GlintsGPT NEW" at bounding box center [356, 18] width 713 height 36
click at [269, 20] on span "Candidates" at bounding box center [277, 17] width 44 height 11
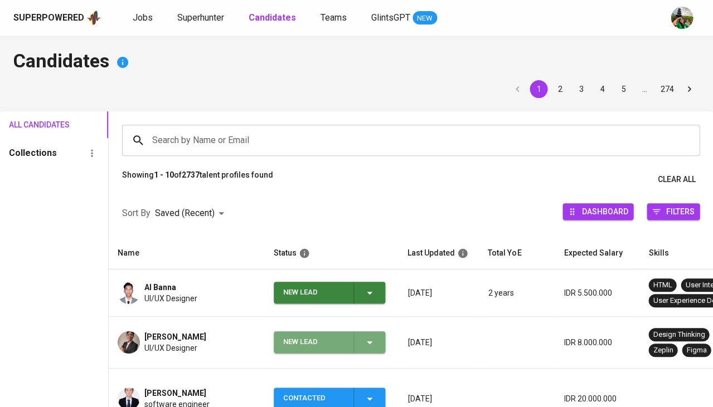
click at [368, 339] on icon "button" at bounding box center [369, 342] width 13 height 13
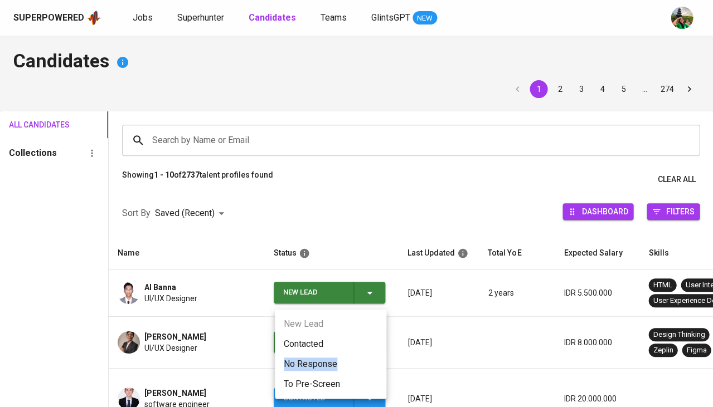
drag, startPoint x: 331, startPoint y: 353, endPoint x: 329, endPoint y: 345, distance: 8.1
click at [329, 345] on ul "New Lead Contacted No Response To Pre-Screen" at bounding box center [330, 354] width 111 height 89
click at [329, 345] on li "Contacted" at bounding box center [330, 344] width 111 height 20
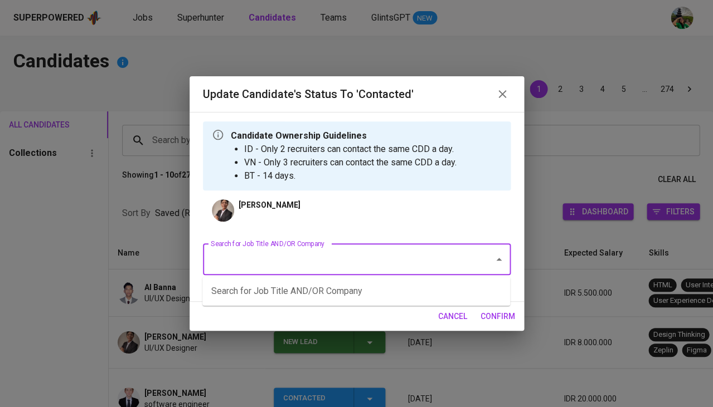
click at [276, 267] on input "Search for Job Title AND/OR Company" at bounding box center [341, 259] width 266 height 21
type input "aia"
click at [308, 286] on li "Vendor Contract Management (PT AIA FINANCIAL)" at bounding box center [356, 291] width 308 height 20
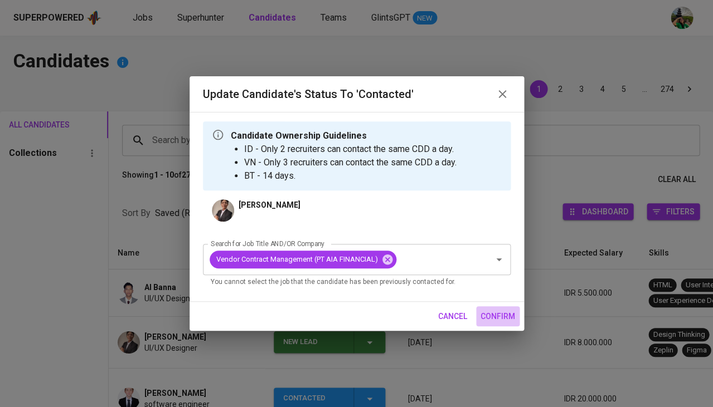
click at [485, 315] on span "confirm" at bounding box center [497, 317] width 35 height 14
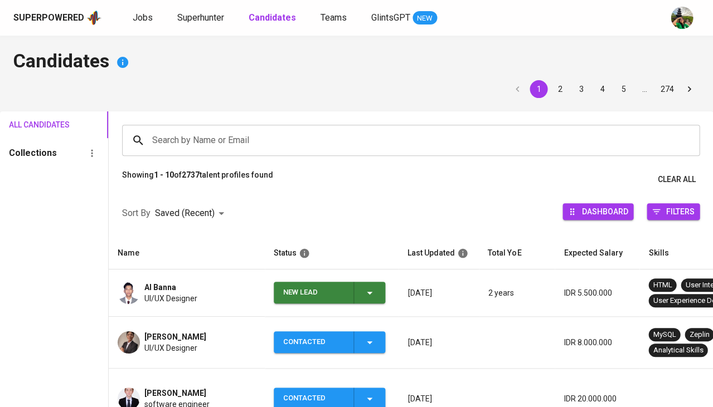
click at [372, 290] on icon "button" at bounding box center [369, 292] width 13 height 13
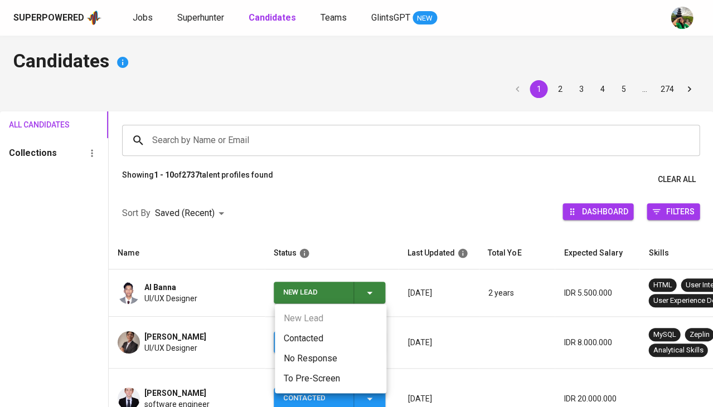
click at [320, 338] on li "Contacted" at bounding box center [330, 339] width 111 height 20
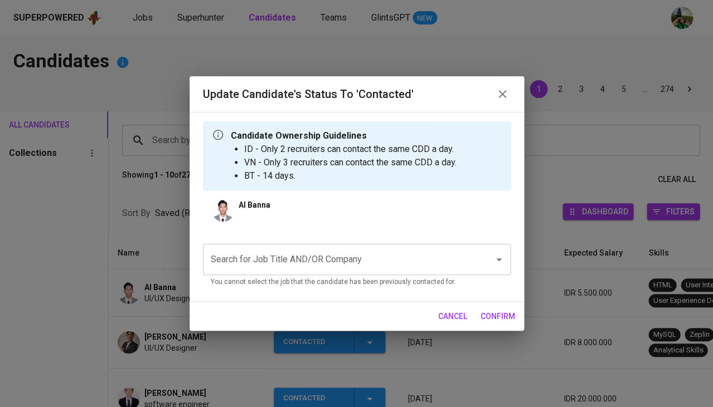
click at [306, 267] on input "Search for Job Title AND/OR Company" at bounding box center [341, 259] width 266 height 21
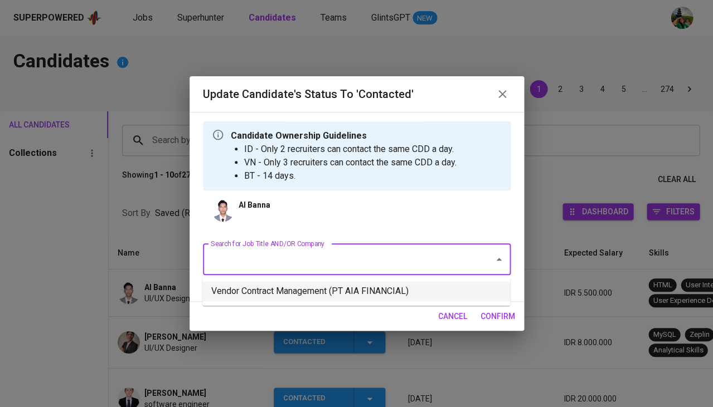
click at [297, 290] on li "Vendor Contract Management (PT AIA FINANCIAL)" at bounding box center [356, 291] width 308 height 20
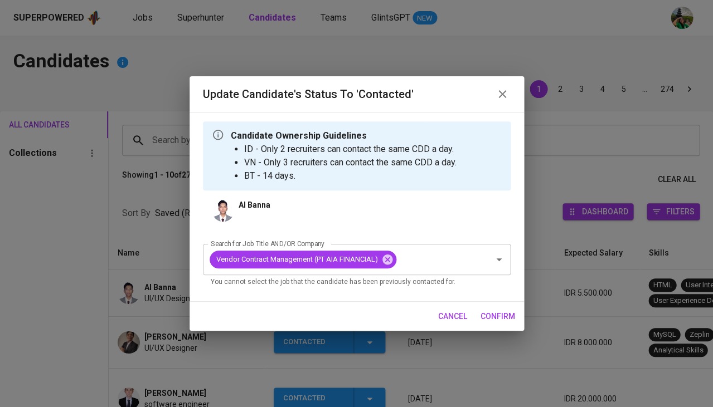
click at [507, 315] on span "confirm" at bounding box center [497, 317] width 35 height 14
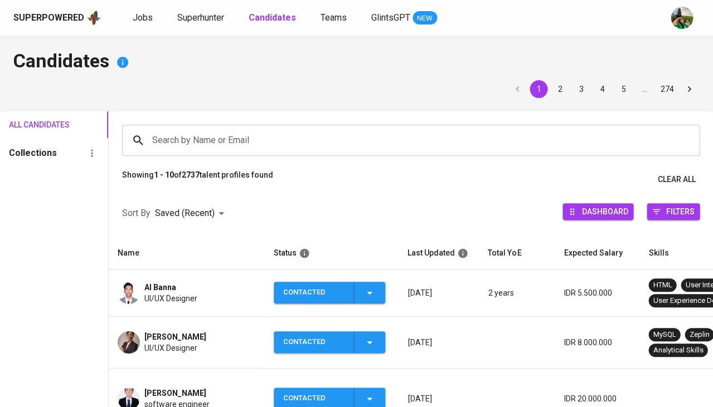
click at [179, 293] on span "UI/UX Designer" at bounding box center [170, 298] width 53 height 11
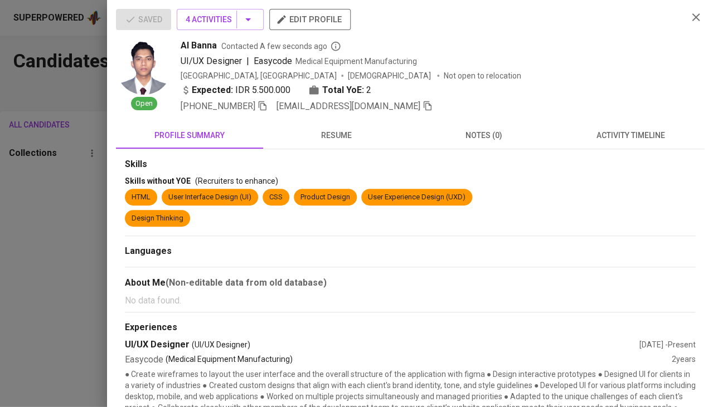
click at [339, 142] on button "resume" at bounding box center [336, 135] width 147 height 27
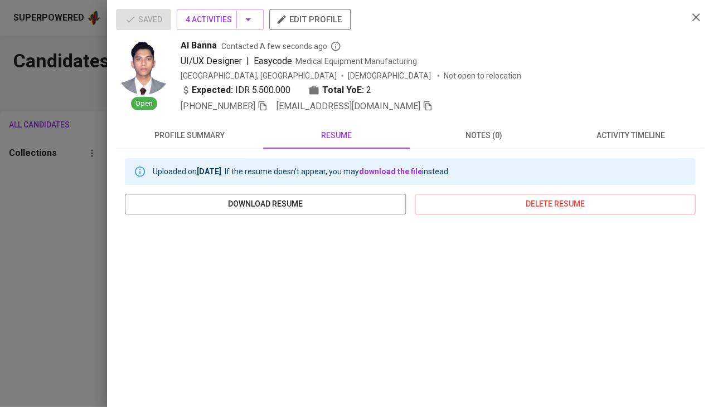
scroll to position [59, 0]
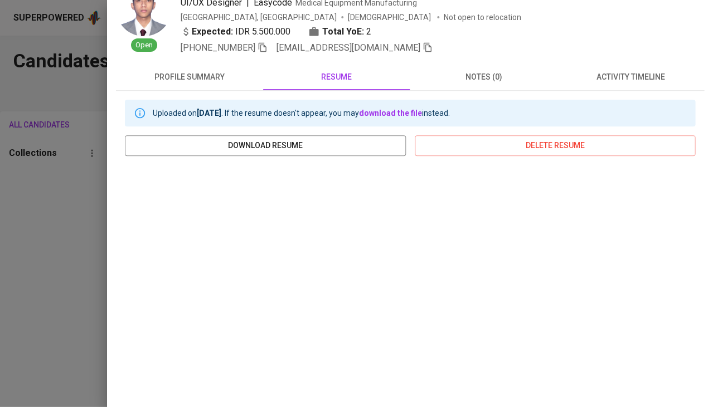
click at [264, 45] on icon "button" at bounding box center [262, 47] width 10 height 10
